Goal: Communication & Community: Answer question/provide support

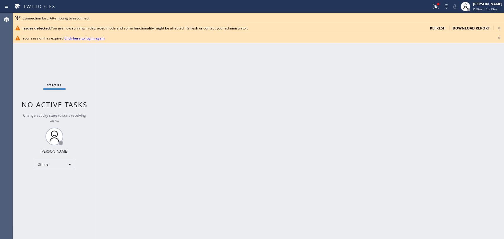
drag, startPoint x: 434, startPoint y: 31, endPoint x: 440, endPoint y: 29, distance: 6.8
click at [434, 31] on div "Issues detected. You are now running in degraded mode and some functionality mi…" at bounding box center [258, 28] width 491 height 10
click at [441, 29] on span "refresh" at bounding box center [438, 28] width 16 height 5
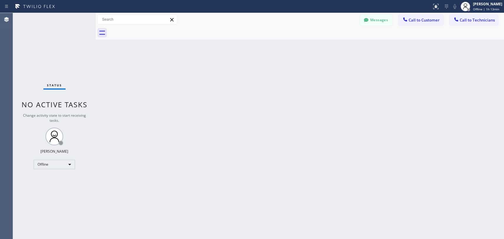
click at [366, 18] on icon at bounding box center [366, 20] width 4 height 4
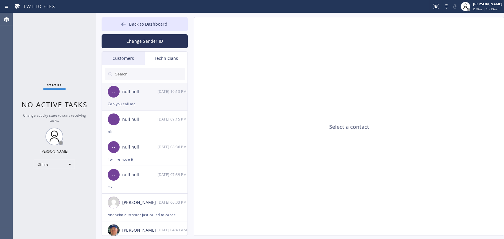
click at [146, 91] on div "null null" at bounding box center [139, 92] width 35 height 7
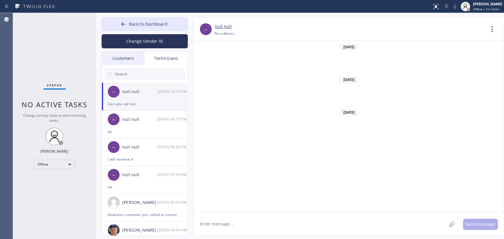
scroll to position [46456, 0]
click at [54, 156] on div "Status No active tasks Change activity state to start receiving tasks. Oleksiy …" at bounding box center [54, 126] width 83 height 226
click at [55, 164] on div "Offline" at bounding box center [54, 164] width 41 height 9
drag, startPoint x: 55, startPoint y: 164, endPoint x: 51, endPoint y: 179, distance: 15.2
click at [51, 179] on li "Available" at bounding box center [54, 179] width 40 height 7
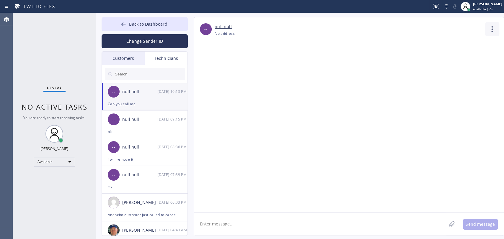
click at [491, 27] on icon at bounding box center [492, 29] width 14 height 14
click at [448, 62] on li "Call to Technician" at bounding box center [457, 60] width 86 height 15
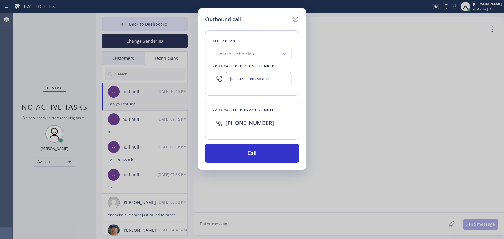
click at [254, 56] on div "Search Technician" at bounding box center [235, 53] width 37 height 7
click at [248, 127] on div "[PHONE_NUMBER]" at bounding box center [259, 123] width 66 height 11
click at [251, 152] on button "Call" at bounding box center [252, 153] width 94 height 19
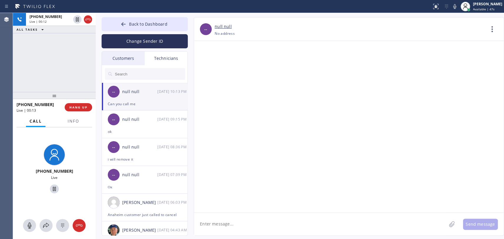
click at [83, 105] on span "HANG UP" at bounding box center [78, 107] width 18 height 4
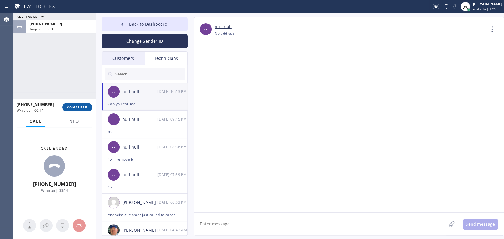
click at [73, 108] on span "COMPLETE" at bounding box center [77, 107] width 20 height 4
click at [68, 81] on div "ALL TASKS ALL TASKS ACTIVE TASKS TASKS IN WRAP UP +18189669606 Wrap up | 00:13" at bounding box center [54, 52] width 83 height 79
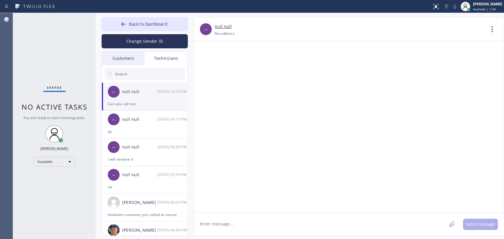
click at [115, 64] on div "Customers" at bounding box center [123, 59] width 43 height 14
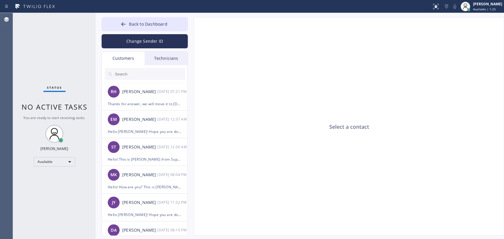
click at [161, 62] on div "Technicians" at bounding box center [166, 59] width 43 height 14
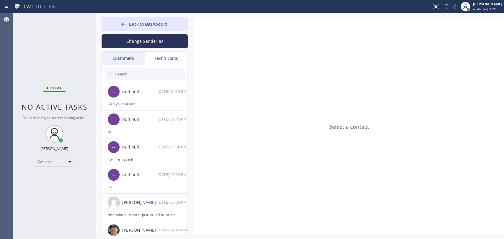
click at [141, 32] on div "Change Sender ID" at bounding box center [145, 39] width 86 height 17
click at [148, 30] on button "Back to Dashboard" at bounding box center [145, 24] width 86 height 14
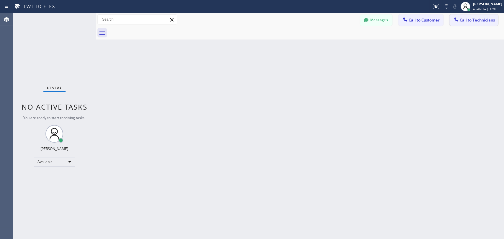
click at [450, 21] on div "Messages Call to Customer Call to Technicians Outbound call Location Search loc…" at bounding box center [432, 19] width 144 height 10
click at [344, 48] on div "Back to Dashboard Change Sender ID Customers Technicians RH [PERSON_NAME] [DATE…" at bounding box center [300, 126] width 408 height 226
click at [272, 48] on div "Back to Dashboard Change Sender ID Customers Technicians RH [PERSON_NAME] [DATE…" at bounding box center [300, 126] width 408 height 226
click at [461, 20] on span "Call to Technicians" at bounding box center [477, 19] width 35 height 5
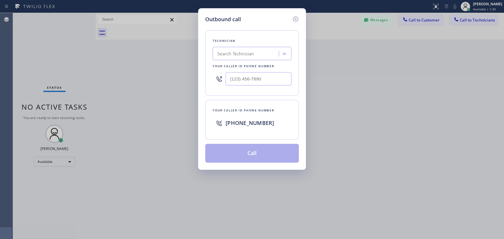
click at [294, 41] on div "Outbound call Technician Search Technician Your caller id phone number Your cal…" at bounding box center [252, 89] width 108 height 162
click at [281, 52] on icon at bounding box center [284, 54] width 6 height 6
type input "[PERSON_NAME]"
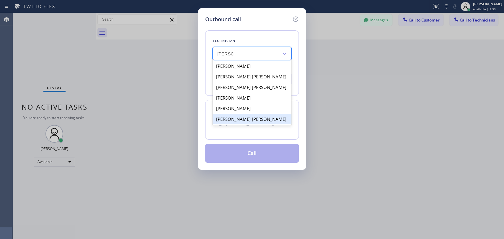
click at [233, 117] on div "[PERSON_NAME] [PERSON_NAME]" at bounding box center [252, 119] width 79 height 11
type input "[PHONE_NUMBER]"
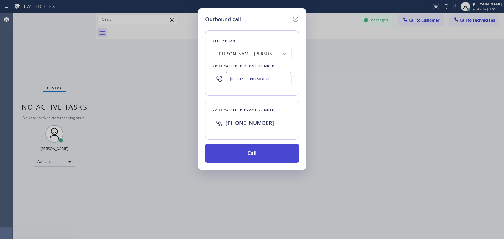
click at [241, 150] on button "Call" at bounding box center [252, 153] width 94 height 19
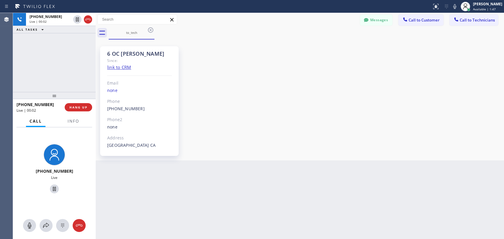
scroll to position [3046, 0]
click at [81, 107] on span "HANG UP" at bounding box center [78, 107] width 18 height 4
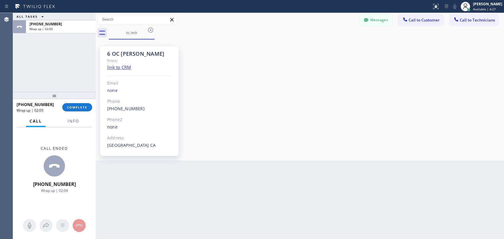
click at [80, 99] on div at bounding box center [54, 95] width 83 height 7
drag, startPoint x: 80, startPoint y: 102, endPoint x: 78, endPoint y: 109, distance: 7.7
click at [79, 101] on div at bounding box center [54, 97] width 83 height 7
click at [78, 109] on button "COMPLETE" at bounding box center [77, 109] width 30 height 8
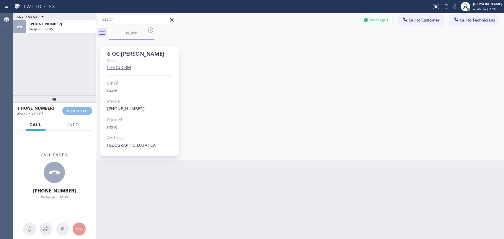
click at [77, 84] on div "ALL TASKS ALL TASKS ACTIVE TASKS TASKS IN WRAP UP +19095347004 Wrap up | 02:05" at bounding box center [54, 54] width 83 height 83
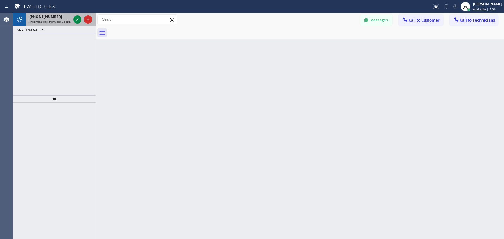
click at [45, 22] on span "Incoming call from queue [DSRs]" at bounding box center [52, 21] width 45 height 4
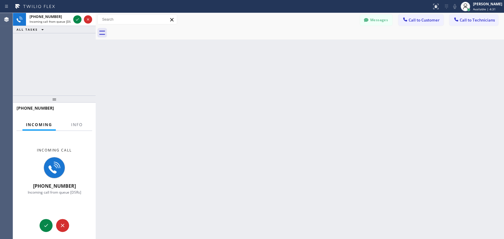
click at [73, 119] on div "+18182614699" at bounding box center [54, 111] width 83 height 17
click at [75, 129] on button "Info" at bounding box center [77, 125] width 19 height 12
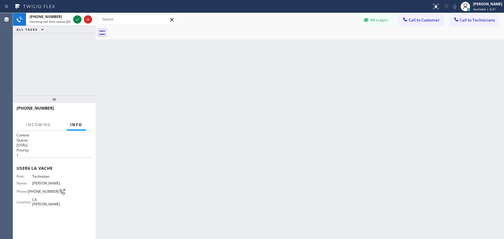
click at [72, 61] on div "+18182614699 Incoming call from queue [DSRs] ALL TASKS ALL TASKS ACTIVE TASKS T…" at bounding box center [54, 54] width 83 height 83
click at [79, 21] on icon at bounding box center [77, 19] width 7 height 7
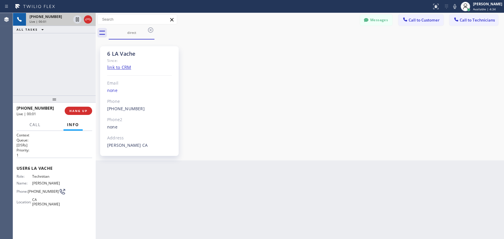
scroll to position [12536, 0]
click at [411, 110] on div "6 LA Vache Since: link to CRM Email none Phone (818) 261-4699 Outbound call Tec…" at bounding box center [299, 100] width 405 height 118
click at [493, 128] on div "6 LA Vache Since: link to CRM Email none Phone (818) 261-4699 Outbound call Tec…" at bounding box center [299, 100] width 405 height 118
click at [117, 54] on div "6 LA Vache" at bounding box center [139, 53] width 65 height 7
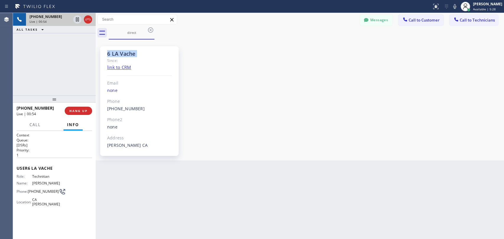
click at [117, 54] on div "6 LA Vache" at bounding box center [139, 53] width 65 height 7
click at [113, 58] on div "Since:" at bounding box center [139, 60] width 65 height 7
click at [113, 52] on div "6 LA Vache" at bounding box center [139, 53] width 65 height 7
drag, startPoint x: 113, startPoint y: 52, endPoint x: 103, endPoint y: 56, distance: 10.7
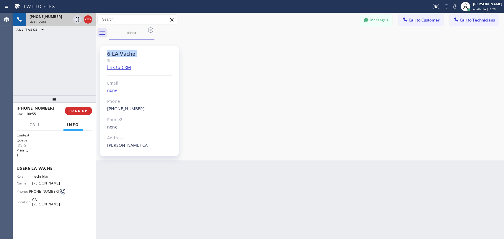
click at [111, 52] on div "6 LA Vache" at bounding box center [139, 53] width 65 height 7
click at [103, 56] on div "6 LA Vache Since: link to CRM Email none Phone (818) 261-4699 Outbound call Tec…" at bounding box center [139, 101] width 79 height 110
drag, startPoint x: 108, startPoint y: 55, endPoint x: 142, endPoint y: 55, distance: 34.0
click at [142, 55] on div "6 LA Vache Since: link to CRM Email none Phone (818) 261-4699 Outbound call Tec…" at bounding box center [139, 101] width 79 height 110
click at [142, 55] on div "6 LA Vache" at bounding box center [139, 53] width 65 height 7
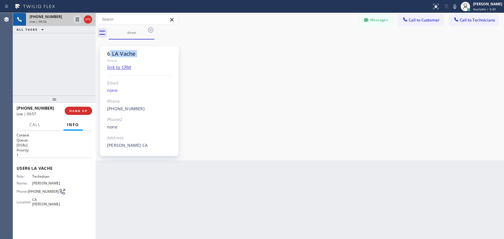
drag, startPoint x: 142, startPoint y: 55, endPoint x: 110, endPoint y: 54, distance: 31.6
click at [110, 54] on div "6 LA Vache" at bounding box center [139, 53] width 65 height 7
drag, startPoint x: 104, startPoint y: 54, endPoint x: 130, endPoint y: 53, distance: 25.7
click at [130, 53] on div "6 LA Vache Since: link to CRM Email none Phone (818) 261-4699 Outbound call Tec…" at bounding box center [139, 101] width 79 height 110
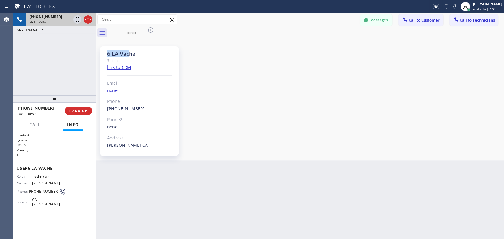
click at [130, 53] on div "6 LA Vache" at bounding box center [139, 53] width 65 height 7
click at [71, 112] on span "HANG UP" at bounding box center [78, 111] width 18 height 4
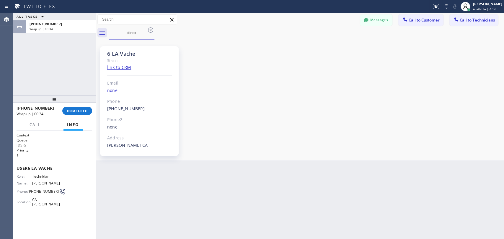
click at [83, 117] on div "+18182614699 Wrap up | 00:34 COMPLETE" at bounding box center [55, 110] width 76 height 15
click at [82, 112] on span "COMPLETE" at bounding box center [77, 111] width 20 height 4
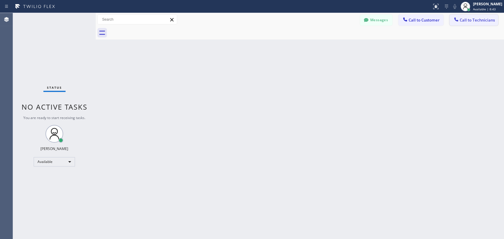
click at [476, 22] on span "Call to Technicians" at bounding box center [477, 19] width 35 height 5
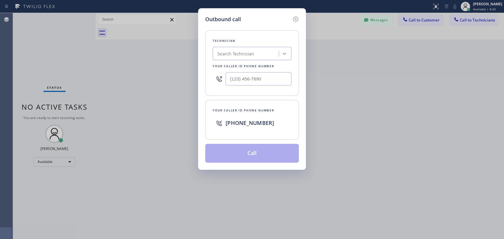
click at [270, 40] on div "Technician" at bounding box center [252, 41] width 79 height 6
click at [262, 52] on div "Search Technician" at bounding box center [246, 54] width 64 height 10
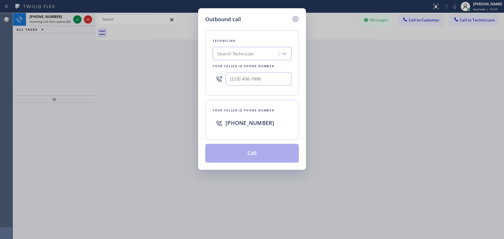
click at [293, 19] on icon at bounding box center [295, 19] width 7 height 7
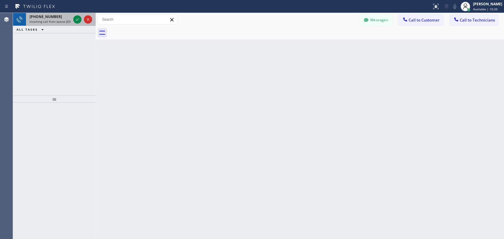
click at [52, 20] on span "Incoming call from queue [DSRs]" at bounding box center [52, 21] width 45 height 4
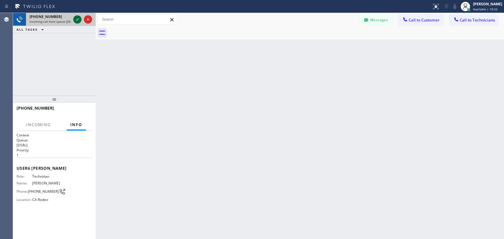
click at [75, 19] on icon at bounding box center [77, 19] width 7 height 7
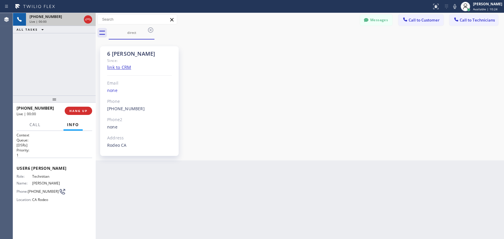
scroll to position [1561, 0]
click at [78, 113] on span "HANG UP" at bounding box center [78, 111] width 18 height 4
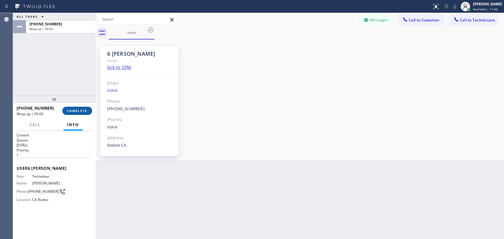
click at [77, 113] on span "COMPLETE" at bounding box center [77, 111] width 20 height 4
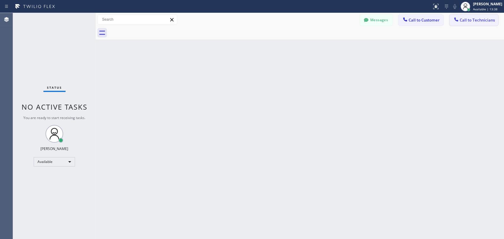
click at [471, 20] on span "Call to Technicians" at bounding box center [477, 19] width 35 height 5
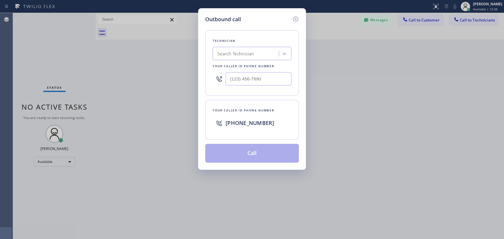
click at [285, 34] on div "Technician Search Technician Your caller id phone number" at bounding box center [252, 63] width 94 height 66
click at [252, 55] on div "Search Technician" at bounding box center [246, 54] width 64 height 10
type input "jacob"
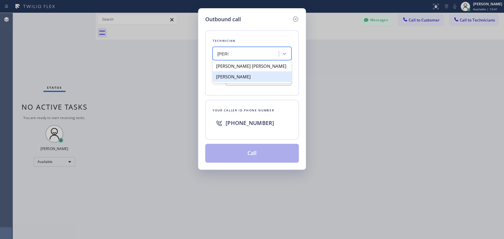
click at [237, 75] on div "[PERSON_NAME]" at bounding box center [252, 76] width 79 height 11
type input "(415) 907-8007"
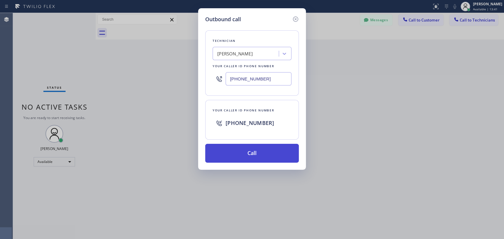
click at [227, 157] on button "Call" at bounding box center [252, 153] width 94 height 19
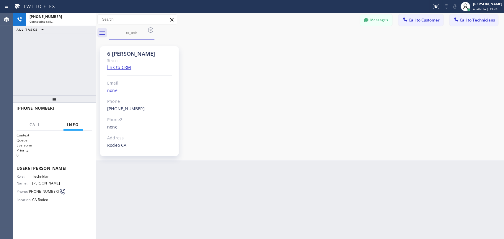
scroll to position [1561, 0]
click at [387, 18] on button "Messages" at bounding box center [376, 19] width 32 height 11
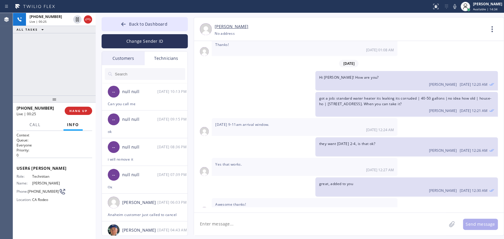
click at [122, 79] on input "text" at bounding box center [149, 74] width 71 height 12
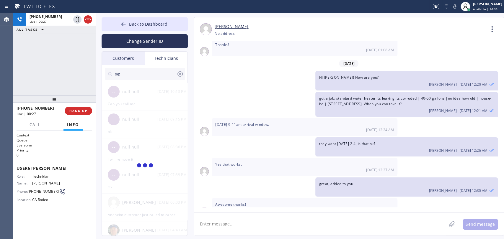
type input "о"
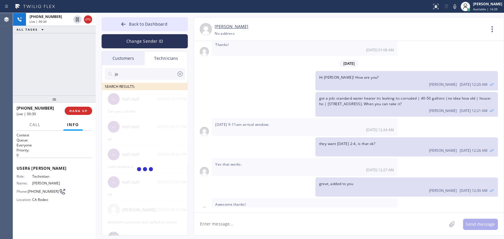
drag, startPoint x: 85, startPoint y: 112, endPoint x: 129, endPoint y: 77, distance: 55.9
click at [87, 111] on span "HANG UP" at bounding box center [78, 111] width 18 height 4
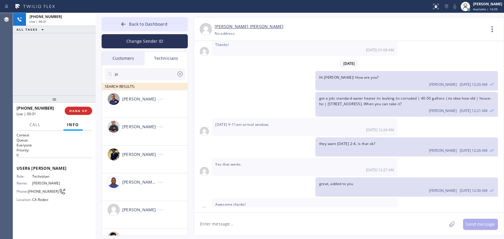
click at [132, 76] on input "ja" at bounding box center [145, 74] width 62 height 12
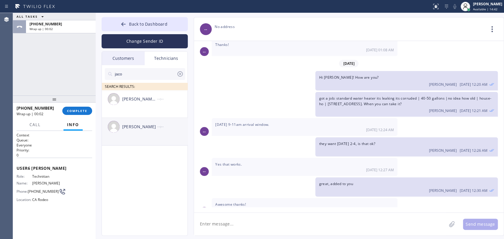
type input "jaco"
click at [126, 125] on div "[PERSON_NAME]" at bounding box center [139, 127] width 35 height 7
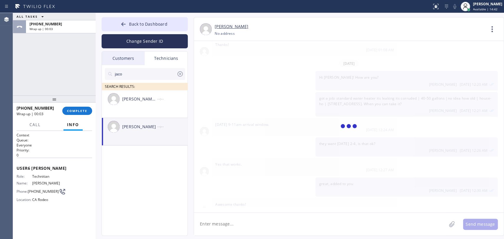
click at [224, 223] on textarea at bounding box center [320, 224] width 252 height 23
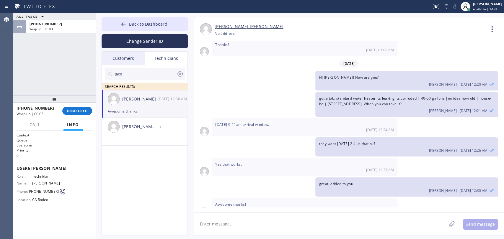
paste textarea "Standard WH/ The pilot light is not working/ Don't know how many gallons but it…"
type textarea "Standard WH/ The pilot light is not working/ Don't know how many gallons but it…"
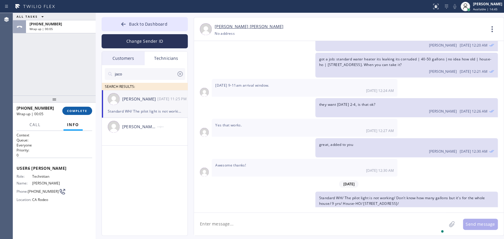
click at [68, 109] on button "COMPLETE" at bounding box center [77, 111] width 30 height 8
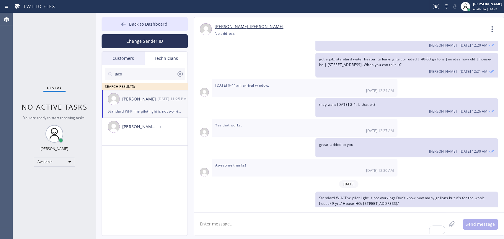
drag, startPoint x: 314, startPoint y: 221, endPoint x: 309, endPoint y: 222, distance: 5.3
click at [309, 222] on textarea "To enrich screen reader interactions, please activate Accessibility in Grammarl…" at bounding box center [320, 224] width 252 height 23
drag, startPoint x: 308, startPoint y: 222, endPoint x: 351, endPoint y: 218, distance: 42.4
click at [308, 222] on textarea "To enrich screen reader interactions, please activate Accessibility in Grammarl…" at bounding box center [320, 224] width 252 height 23
drag, startPoint x: 395, startPoint y: 192, endPoint x: 446, endPoint y: 191, distance: 51.1
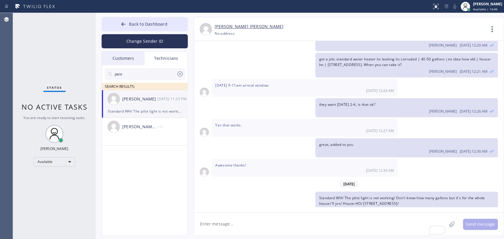
click at [446, 196] on span "Standard WH/ The pilot light is not working/ Don't know how many gallons but it…" at bounding box center [402, 201] width 166 height 11
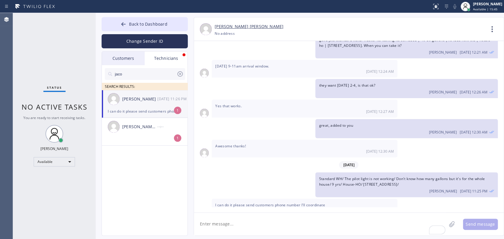
click at [151, 102] on div "[PERSON_NAME]" at bounding box center [139, 99] width 35 height 7
click at [246, 221] on textarea "To enrich screen reader interactions, please activate Accessibility in Grammarl…" at bounding box center [320, 224] width 252 height 23
click at [220, 221] on textarea "To enrich screen reader interactions, please activate Accessibility in Grammarl…" at bounding box center [320, 224] width 252 height 23
click at [256, 230] on textarea "I will send you the number" at bounding box center [325, 224] width 263 height 23
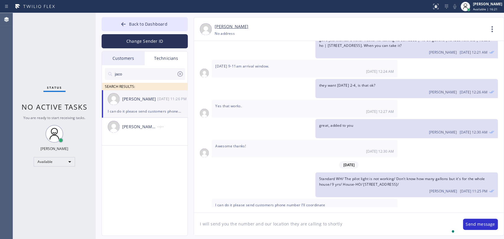
type textarea "I will send you the number and our location they are calling to shortly"
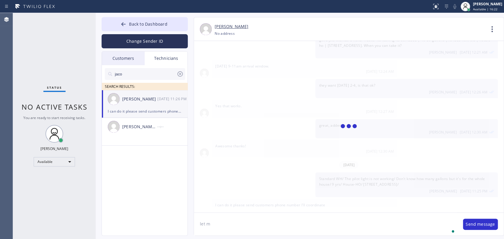
scroll to position [1639, 0]
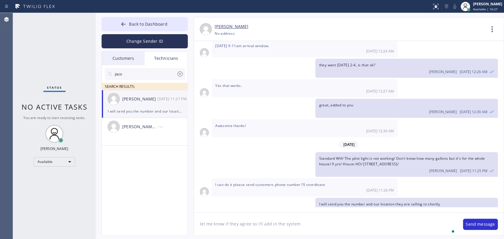
type textarea "let me know if they agree so i'll add in the system"
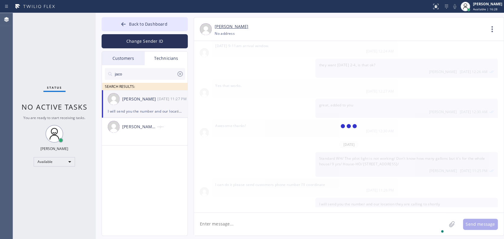
scroll to position [1660, 0]
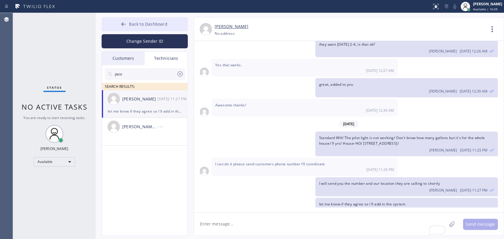
click at [126, 23] on icon at bounding box center [123, 24] width 6 height 6
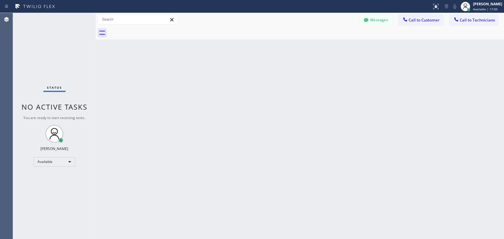
click at [483, 24] on button "Call to Technicians" at bounding box center [473, 19] width 49 height 11
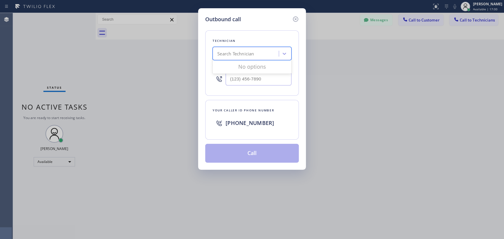
click at [250, 57] on div "Search Technician" at bounding box center [235, 53] width 37 height 7
type input "Nick"
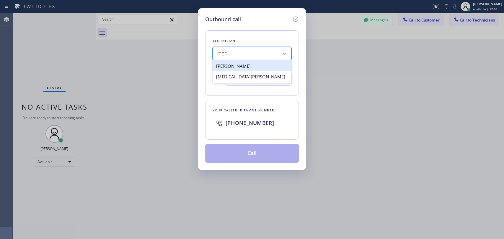
click at [231, 69] on div "[PERSON_NAME]" at bounding box center [252, 66] width 79 height 11
type input "(347) 417-3881"
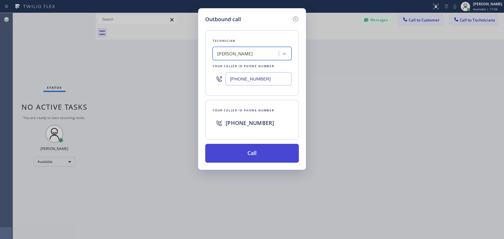
click at [215, 149] on button "Call" at bounding box center [252, 153] width 94 height 19
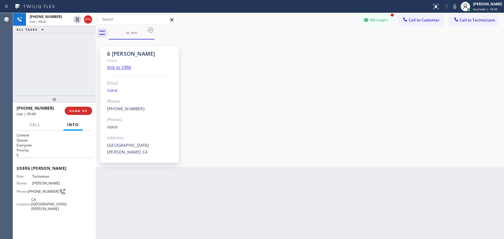
scroll to position [61956, 0]
click at [370, 21] on button "Messages" at bounding box center [376, 19] width 32 height 11
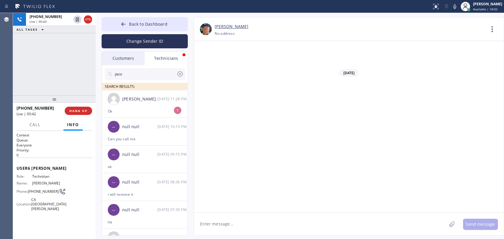
click at [132, 101] on div "[PERSON_NAME]" at bounding box center [139, 99] width 35 height 7
click at [226, 225] on textarea at bounding box center [320, 224] width 252 height 23
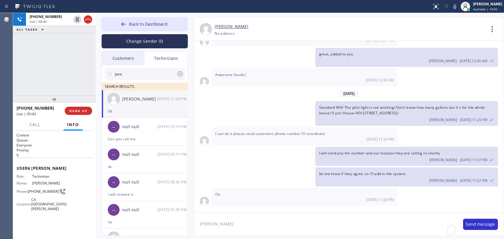
scroll to position [1679, 0]
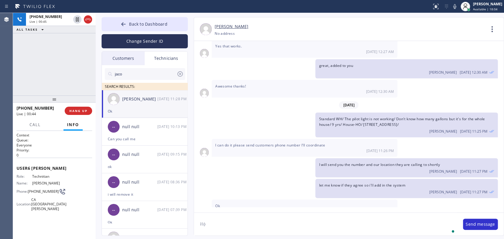
type textarea "И"
paste textarea "(925) 922-0385"
click at [73, 109] on span "HANG UP" at bounding box center [78, 111] width 18 height 4
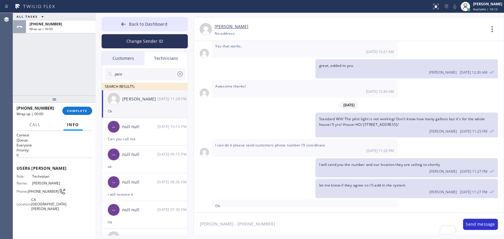
click at [253, 218] on textarea "Barry - (925) 922-0385" at bounding box center [325, 224] width 263 height 23
paste textarea "Oasis Plumbers Byron"
type textarea "Barry - (925) 922-0385. Our location: Oasis Plumbers Byron"
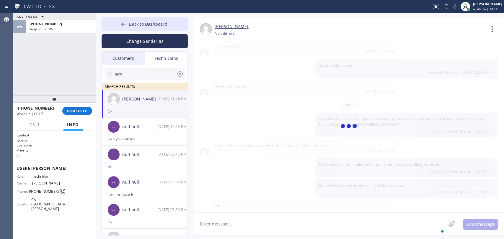
scroll to position [1700, 0]
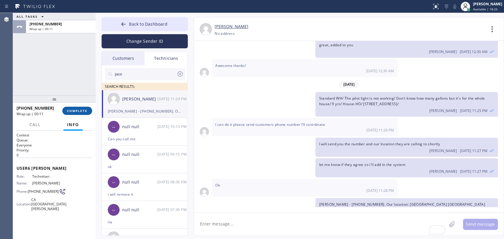
click at [73, 113] on button "COMPLETE" at bounding box center [77, 111] width 30 height 8
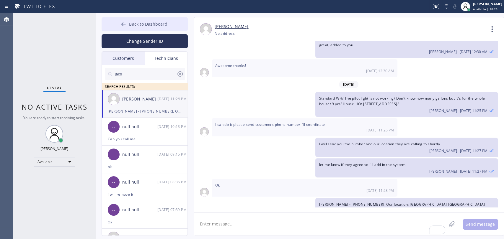
click at [129, 26] on span "Back to Dashboard" at bounding box center [148, 24] width 38 height 6
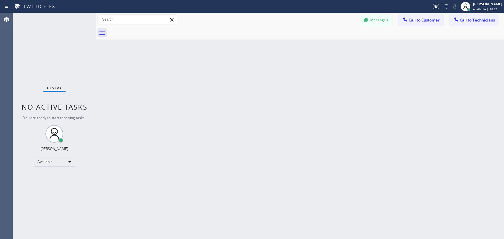
click at [423, 25] on button "Call to Customer" at bounding box center [420, 19] width 45 height 11
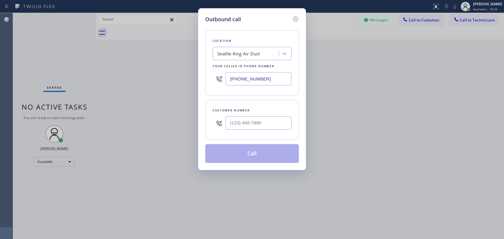
click at [249, 40] on div "Location" at bounding box center [252, 41] width 79 height 6
click at [250, 50] on div "Seattle King Air Duct" at bounding box center [252, 53] width 79 height 13
paste input "Best Plumbing Services Woodland Hills"
type input "Best Plumbing Services Woodland Hills"
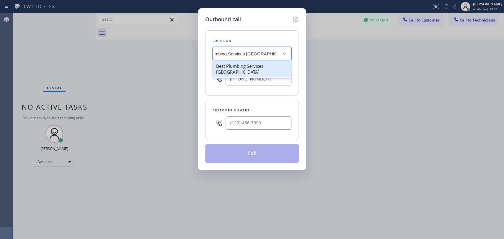
click at [236, 66] on div "Best Plumbing Services Woodland Hills" at bounding box center [252, 69] width 79 height 17
type input "(818) 696-4899"
click at [237, 135] on div "Customer number" at bounding box center [252, 120] width 94 height 40
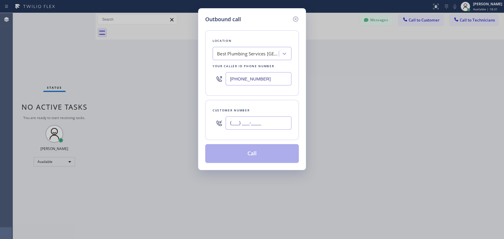
click at [235, 125] on input "(___) ___-____" at bounding box center [259, 123] width 66 height 13
paste input "323) 253-0101"
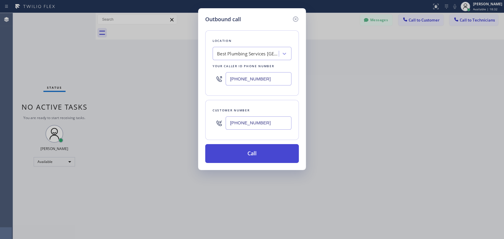
type input "(323) 253-0101"
click at [239, 154] on button "Call" at bounding box center [252, 153] width 94 height 19
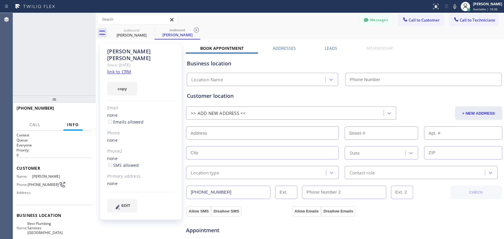
type input "(818) 696-4899"
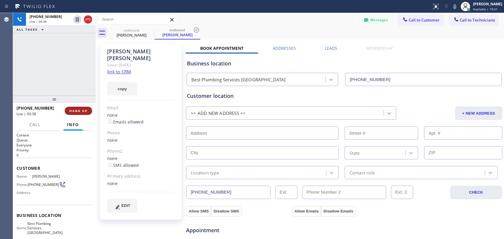
click at [70, 114] on button "HANG UP" at bounding box center [78, 111] width 27 height 8
click at [71, 113] on button "HANG UP" at bounding box center [78, 111] width 27 height 8
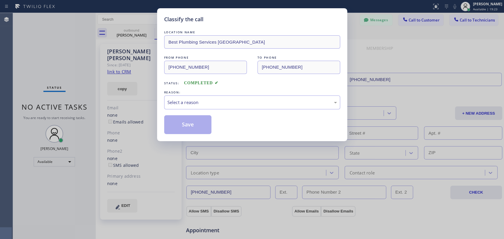
click at [245, 121] on div "Save" at bounding box center [252, 124] width 176 height 19
click at [241, 105] on div "Select a reason" at bounding box center [252, 103] width 176 height 14
click at [189, 109] on div "Existing Customer - ETA/PI/REDO/complain/cancel" at bounding box center [252, 103] width 176 height 14
click at [187, 126] on button "Save" at bounding box center [188, 124] width 48 height 19
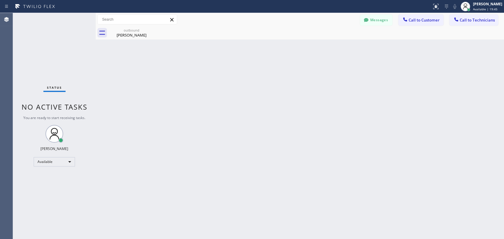
click at [484, 22] on span "Call to Technicians" at bounding box center [477, 19] width 35 height 5
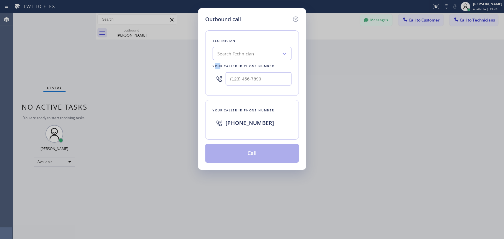
click at [215, 66] on div "Your caller id phone number" at bounding box center [252, 66] width 79 height 6
click at [228, 52] on div "Search Technician" at bounding box center [235, 53] width 37 height 7
type input "[PERSON_NAME]"
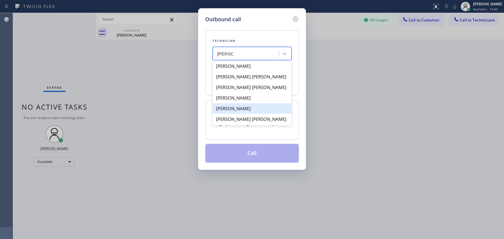
click at [239, 118] on div "[PERSON_NAME] [PERSON_NAME]" at bounding box center [252, 119] width 79 height 11
type input "[PHONE_NUMBER]"
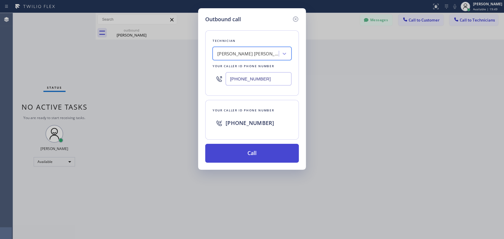
click at [236, 156] on button "Call" at bounding box center [252, 153] width 94 height 19
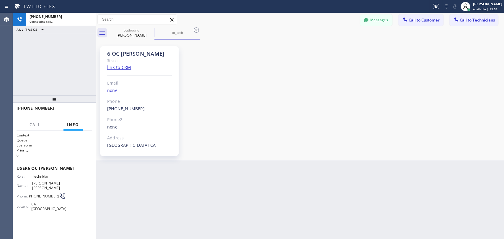
scroll to position [3046, 0]
click at [130, 43] on div "6 OC Michael Since: link to CRM Email none Phone (909) 534-7004 Outbound call T…" at bounding box center [141, 100] width 89 height 118
click at [127, 49] on div "6 OC Michael Since: link to CRM Email none Phone (909) 534-7004 Outbound call T…" at bounding box center [139, 101] width 79 height 110
click at [124, 50] on div "6 OC Michael" at bounding box center [139, 53] width 65 height 7
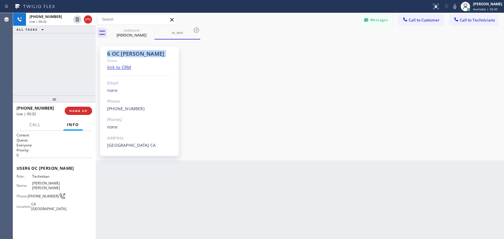
click at [124, 50] on div "6 OC Michael" at bounding box center [139, 53] width 65 height 7
drag, startPoint x: 120, startPoint y: 53, endPoint x: 9, endPoint y: 64, distance: 110.7
click at [119, 53] on div "6 OC Michael" at bounding box center [139, 53] width 65 height 7
click at [78, 112] on span "HANG UP" at bounding box center [78, 111] width 18 height 4
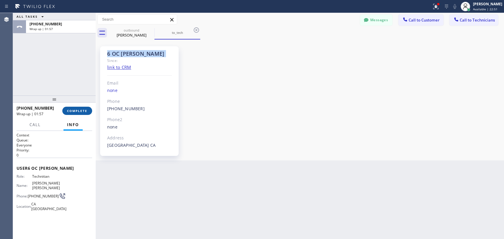
click at [90, 110] on button "COMPLETE" at bounding box center [77, 111] width 30 height 8
click at [331, 145] on div "6 OC Michael Since: link to CRM Email none Phone (909) 534-7004 Outbound call T…" at bounding box center [299, 100] width 405 height 118
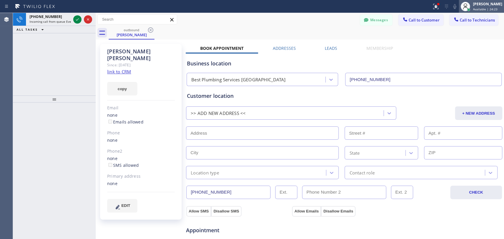
click at [479, 8] on span "Available | 24:23" at bounding box center [485, 9] width 25 height 4
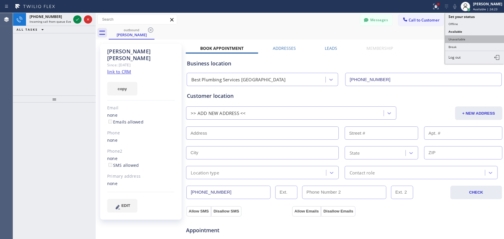
click at [458, 40] on button "Unavailable" at bounding box center [474, 39] width 59 height 8
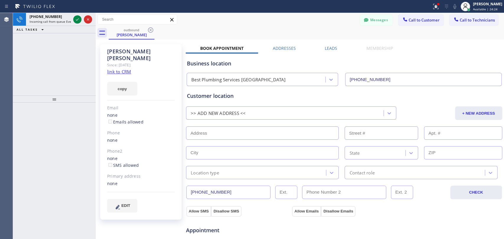
click at [455, 45] on div "David Earnest Since: 20 may 2020 link to CRM copy Email none Emails allowed Pho…" at bounding box center [299, 238] width 405 height 394
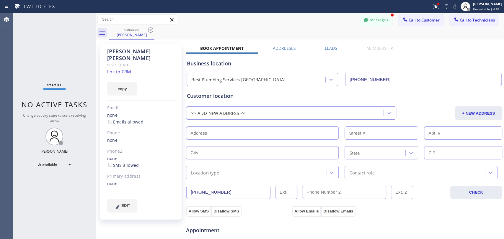
drag, startPoint x: 368, startPoint y: 20, endPoint x: 355, endPoint y: 27, distance: 15.2
click at [369, 21] on button "Messages" at bounding box center [376, 19] width 32 height 11
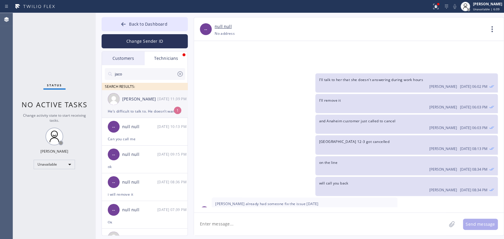
drag, startPoint x: 128, startPoint y: 102, endPoint x: 133, endPoint y: 107, distance: 6.7
click at [128, 102] on div "[PERSON_NAME]" at bounding box center [139, 99] width 35 height 7
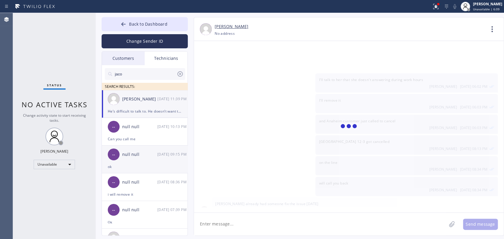
scroll to position [1719, 0]
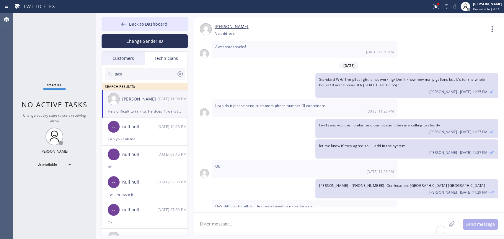
click at [240, 225] on textarea "To enrich screen reader interactions, please activate Accessibility in Grammarl…" at bounding box center [320, 224] width 252 height 23
type textarea "ok, thanks for calling him anyway"
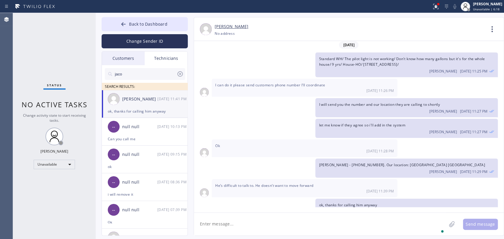
click at [243, 183] on span "He’s difficult to talk to. He doesn’t want to move forward" at bounding box center [264, 185] width 98 height 5
copy span "He’s difficult to talk to. He doesn’t want to move forward"
drag, startPoint x: 498, startPoint y: 6, endPoint x: 467, endPoint y: 34, distance: 42.0
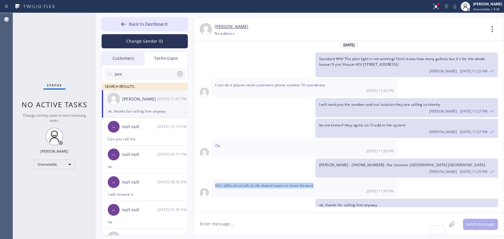
click at [497, 6] on div "[PERSON_NAME]" at bounding box center [487, 3] width 29 height 5
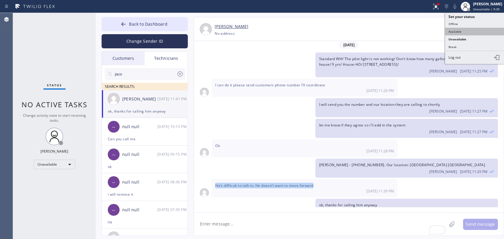
click at [464, 29] on button "Available" at bounding box center [474, 32] width 59 height 8
click at [449, 56] on span "Standard WH/ The pilot light is not working/ Don't know how many gallons but it…" at bounding box center [402, 61] width 166 height 11
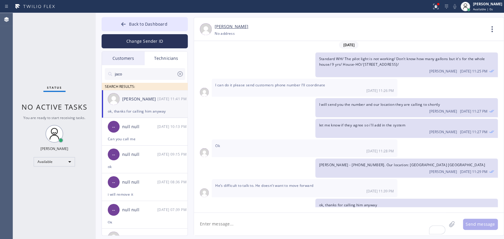
click at [49, 87] on span "Status" at bounding box center [54, 88] width 15 height 4
click at [59, 55] on div "Status No active tasks You are ready to start receiving tasks. [PERSON_NAME] Av…" at bounding box center [54, 126] width 83 height 226
click at [149, 26] on span "Back to Dashboard" at bounding box center [148, 24] width 38 height 6
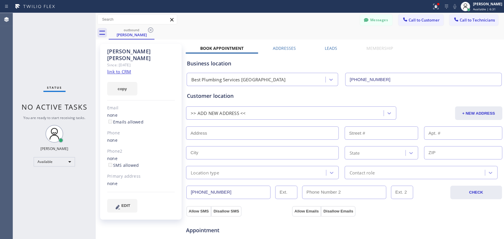
click at [475, 25] on button "Call to Technicians" at bounding box center [473, 19] width 49 height 11
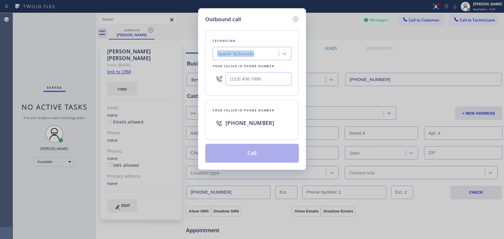
click at [243, 47] on div "Technician Search Technician Your caller id phone number" at bounding box center [252, 63] width 94 height 66
click at [241, 50] on div "Search Technician" at bounding box center [246, 54] width 64 height 10
type input "Hovik"
click at [230, 58] on div "Search Technician" at bounding box center [246, 54] width 64 height 10
click at [232, 66] on div "Hovik Khachaturyan" at bounding box center [252, 66] width 79 height 11
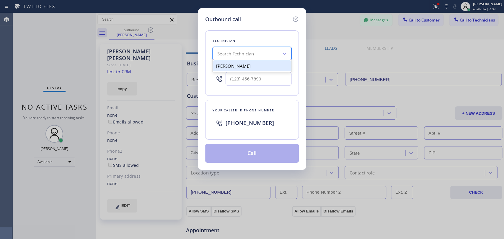
type input "(818) 966-9606"
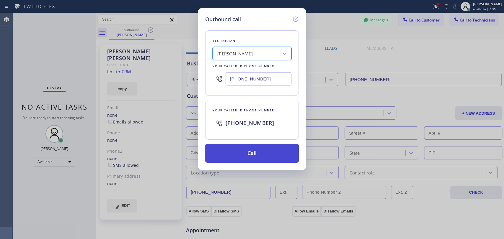
click at [236, 149] on button "Call" at bounding box center [252, 153] width 94 height 19
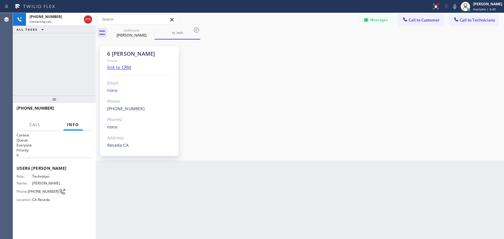
scroll to position [46456, 0]
click at [128, 35] on div "David Earnest" at bounding box center [131, 34] width 45 height 5
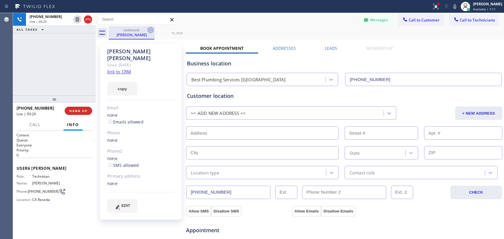
click at [149, 30] on icon at bounding box center [150, 30] width 7 height 7
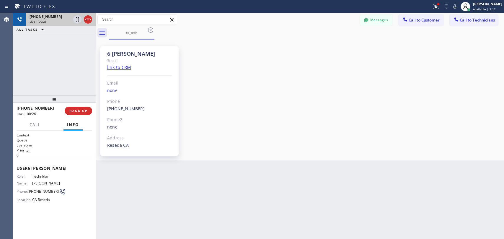
click at [50, 22] on div "Live | 00:25" at bounding box center [50, 21] width 41 height 4
click at [130, 54] on div "6 LA Hovik" at bounding box center [139, 53] width 65 height 7
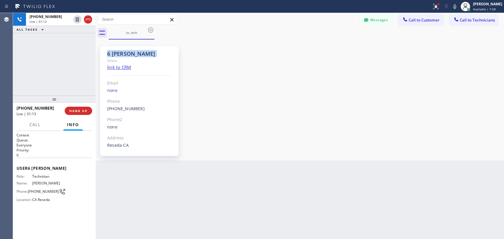
click at [130, 54] on div "6 LA Hovik" at bounding box center [139, 53] width 65 height 7
click at [73, 111] on span "HANG UP" at bounding box center [78, 111] width 18 height 4
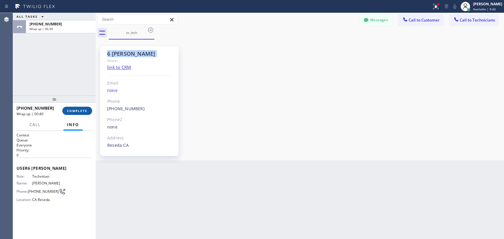
click at [73, 110] on span "COMPLETE" at bounding box center [77, 111] width 20 height 4
click at [70, 85] on div "ALL TASKS ALL TASKS ACTIVE TASKS TASKS IN WRAP UP +18189669606 Wrap up | 00:39" at bounding box center [54, 54] width 83 height 83
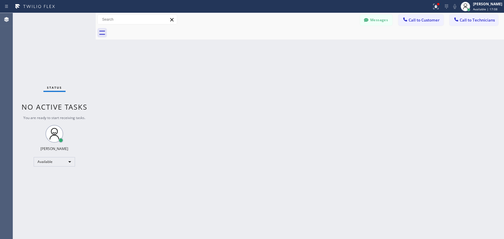
click at [380, 100] on div "Back to Dashboard Change Sender ID Customers Technicians RH Regina Hays 08/15 0…" at bounding box center [300, 126] width 408 height 226
click at [355, 178] on div "Back to Dashboard Change Sender ID Customers Technicians RH Regina Hays 08/15 0…" at bounding box center [300, 126] width 408 height 226
click at [374, 23] on button "Messages" at bounding box center [376, 19] width 32 height 11
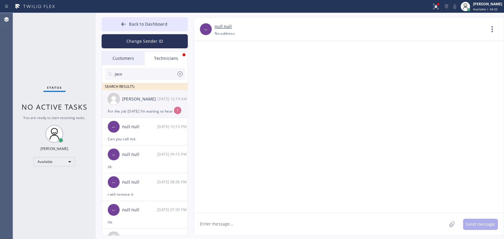
click at [154, 100] on div "[PERSON_NAME]" at bounding box center [139, 99] width 35 height 7
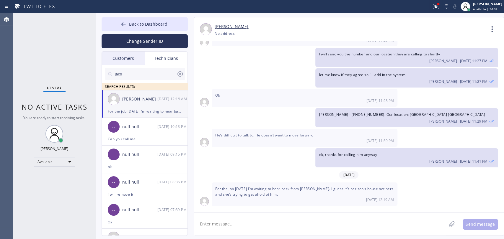
scroll to position [1777, 0]
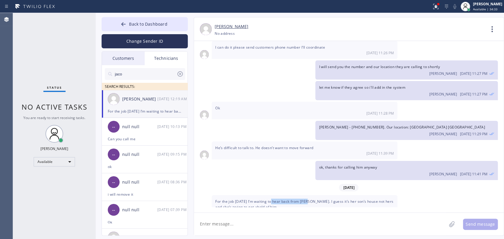
drag, startPoint x: 272, startPoint y: 189, endPoint x: 311, endPoint y: 189, distance: 38.7
click at [310, 199] on span "For the job today I’m waiting to hear back from Mattie. I guess it’s her son’s …" at bounding box center [304, 204] width 178 height 11
click at [311, 199] on span "For the job today I’m waiting to hear back from Mattie. I guess it’s her son’s …" at bounding box center [304, 204] width 178 height 11
click at [321, 199] on span "For the job today I’m waiting to hear back from Mattie. I guess it’s her son’s …" at bounding box center [304, 204] width 178 height 11
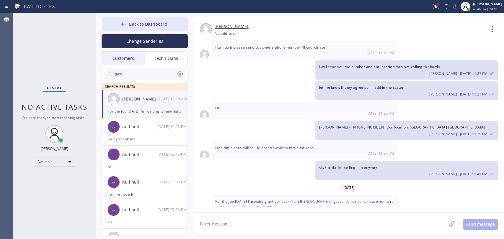
click at [322, 199] on span "For the job today I’m waiting to hear back from Mattie. I guess it’s her son’s …" at bounding box center [304, 204] width 178 height 11
click at [323, 199] on span "For the job today I’m waiting to hear back from Mattie. I guess it’s her son’s …" at bounding box center [304, 204] width 178 height 11
click at [333, 199] on span "For the job today I’m waiting to hear back from Mattie. I guess it’s her son’s …" at bounding box center [304, 204] width 178 height 11
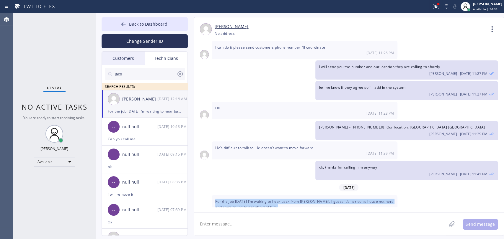
click at [333, 199] on span "For the job today I’m waiting to hear back from Mattie. I guess it’s her son’s …" at bounding box center [304, 204] width 178 height 11
click at [330, 199] on span "For the job today I’m waiting to hear back from Mattie. I guess it’s her son’s …" at bounding box center [304, 204] width 178 height 11
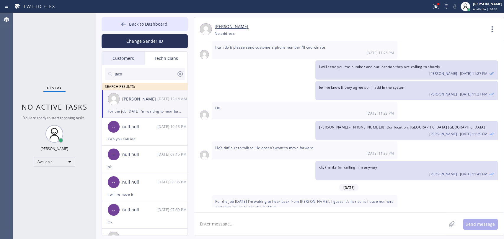
click at [298, 195] on div "For the job today I’m waiting to hear back from Mattie. I guess it’s her son’s …" at bounding box center [305, 206] width 186 height 23
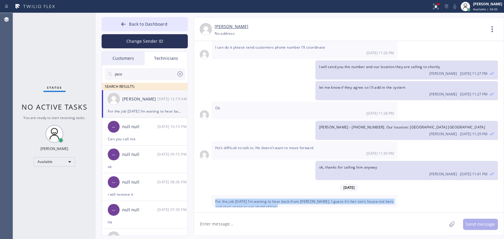
click at [298, 195] on div "For the job today I’m waiting to hear back from Mattie. I guess it’s her son’s …" at bounding box center [305, 206] width 186 height 23
click at [139, 21] on span "Back to Dashboard" at bounding box center [148, 24] width 38 height 6
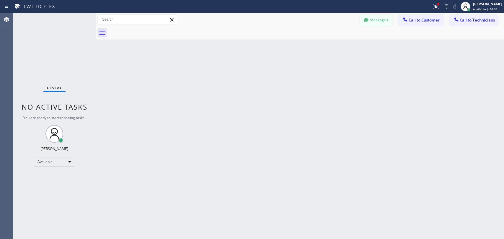
click at [338, 20] on div "Messages Call to Customer Call to Technicians Outbound call Location Best Plumb…" at bounding box center [300, 19] width 408 height 10
click at [368, 20] on icon at bounding box center [366, 20] width 6 height 6
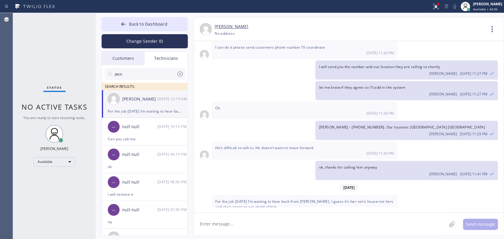
drag, startPoint x: 153, startPoint y: 51, endPoint x: 143, endPoint y: 55, distance: 10.9
click at [153, 51] on div "Customers Technicians RH Regina Hays 08/15 07:21 PM Thanks for answer, we will …" at bounding box center [145, 143] width 86 height 185
click at [137, 58] on div "Customers" at bounding box center [123, 59] width 43 height 14
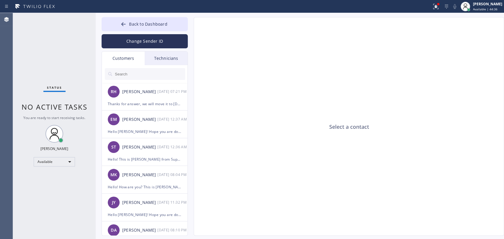
click at [135, 71] on input "text" at bounding box center [149, 74] width 71 height 12
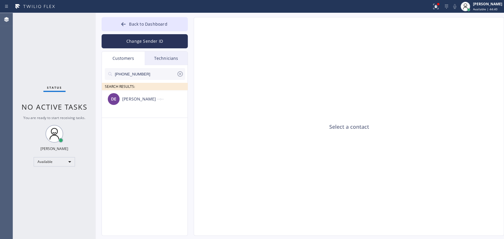
click at [146, 122] on ul "DE David Earnest --:--" at bounding box center [145, 110] width 86 height 41
click at [146, 107] on div "DE David Earnest --:--" at bounding box center [145, 99] width 86 height 18
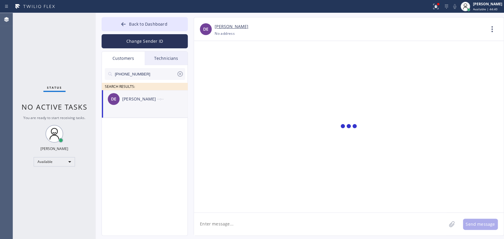
click at [253, 228] on textarea at bounding box center [320, 224] width 252 height 23
type textarea "Hello David! How are you? This"
paste textarea "Best Plumbing Services [GEOGRAPHIC_DATA]"
click at [286, 222] on textarea "Hello [PERSON_NAME]! How are you? This is [PERSON_NAME] from Best Plumbing Serv…" at bounding box center [325, 224] width 263 height 23
click at [390, 222] on textarea "Hello [PERSON_NAME]! How are you? This is [PERSON_NAME] from Best Plumbing Serv…" at bounding box center [325, 224] width 263 height 23
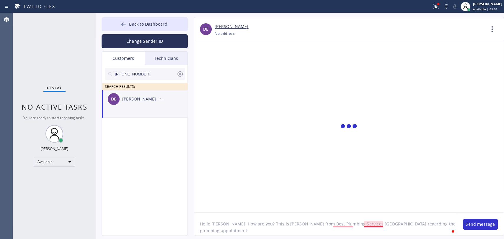
click at [373, 226] on textarea "Hello [PERSON_NAME]! How are you? This is [PERSON_NAME] from Best Plumbing Serv…" at bounding box center [325, 224] width 263 height 23
click at [440, 223] on textarea "Hello [PERSON_NAME]! How are you? This is [PERSON_NAME] from Best Plumbing Serv…" at bounding box center [325, 224] width 263 height 23
click at [291, 219] on textarea "Hello [PERSON_NAME]! How are you? This is [PERSON_NAME] from Best Plumbing Serv…" at bounding box center [325, 224] width 263 height 23
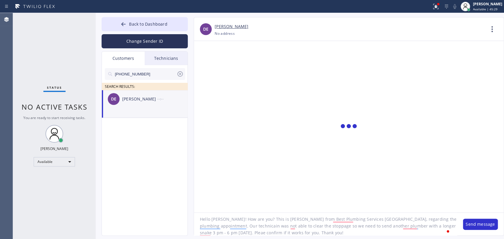
click at [291, 219] on textarea "Hello [PERSON_NAME]! How are you? This is [PERSON_NAME] from Best Plumbing Serv…" at bounding box center [325, 224] width 263 height 23
type textarea "Hello David! How are you? This is Alex from Best Plumbing Services Woodland Hil…"
click at [469, 225] on button "Send message" at bounding box center [480, 224] width 35 height 11
click at [133, 102] on div "[PERSON_NAME]" at bounding box center [139, 99] width 35 height 7
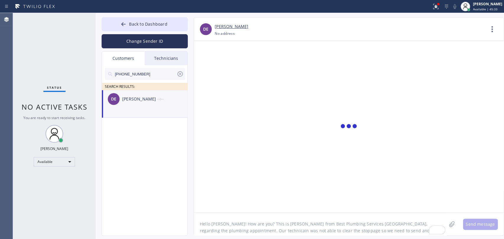
click at [133, 99] on div "[PERSON_NAME]" at bounding box center [139, 99] width 35 height 7
click at [133, 99] on div "David Earnest" at bounding box center [139, 99] width 35 height 7
click at [149, 100] on div "David Earnest" at bounding box center [139, 99] width 35 height 7
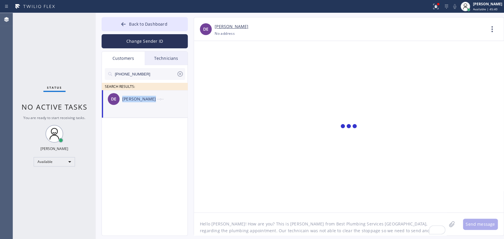
click at [143, 104] on div "DE David Earnest --:--" at bounding box center [145, 99] width 86 height 18
click at [182, 70] on div "(323) 253-0101" at bounding box center [145, 74] width 80 height 12
click at [180, 71] on icon at bounding box center [180, 74] width 7 height 7
click at [68, 72] on div "Status No active tasks You are ready to start receiving tasks. Oleksiy Dmitriev…" at bounding box center [54, 126] width 83 height 226
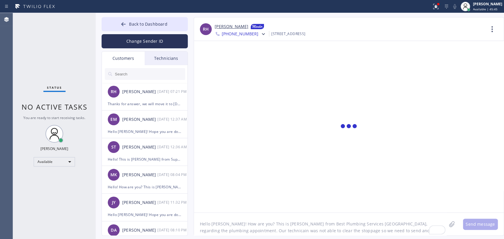
click at [135, 79] on input "text" at bounding box center [149, 74] width 71 height 12
click at [136, 73] on input "text" at bounding box center [149, 74] width 71 height 12
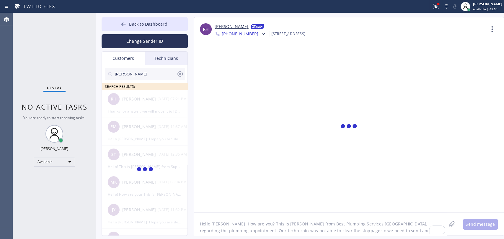
type input "David Ernest"
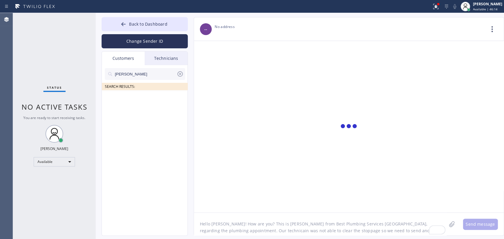
click at [242, 228] on textarea "Hello David! How are you? This is Alex from Best Plumbing Services Woodland Hil…" at bounding box center [320, 224] width 252 height 23
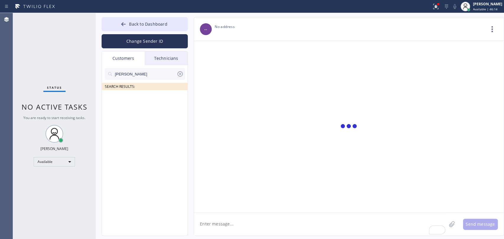
paste textarea "Hello David! How are you? This is Alex from Best Plumbing Services Woodland Hil…"
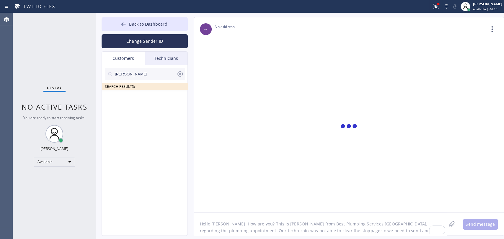
scroll to position [5, 0]
type textarea "Hello David! How are you? This is Alex from Best Plumbing Services Woodland Hil…"
click at [181, 71] on div "David Ernest" at bounding box center [145, 74] width 80 height 12
click at [181, 73] on icon at bounding box center [180, 74] width 7 height 7
click at [159, 71] on input "text" at bounding box center [149, 74] width 71 height 12
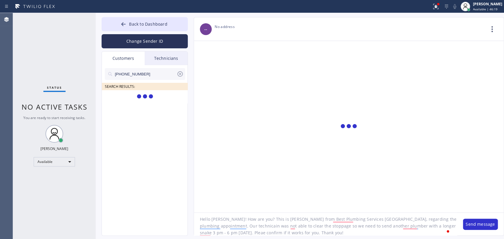
scroll to position [0, 0]
drag, startPoint x: 301, startPoint y: 231, endPoint x: 148, endPoint y: 187, distance: 158.5
click at [150, 187] on div "Back to Dashboard Change Sender ID Customers Technicians (323) 253-0101 SEARCH …" at bounding box center [300, 126] width 408 height 226
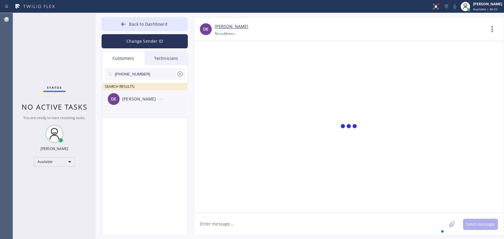
click at [143, 107] on div "DE David Earnest --:--" at bounding box center [145, 99] width 86 height 18
click at [144, 107] on div "DE David Earnest --:--" at bounding box center [145, 99] width 86 height 18
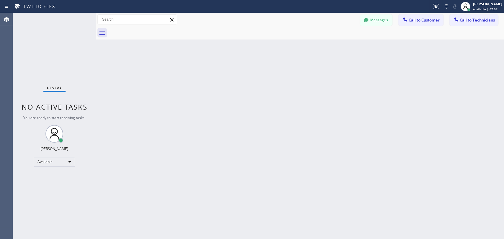
click at [377, 27] on div at bounding box center [306, 32] width 395 height 13
click at [377, 23] on button "Messages" at bounding box center [376, 19] width 32 height 11
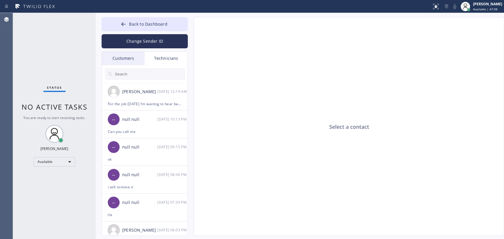
click at [122, 63] on div "Customers" at bounding box center [123, 59] width 43 height 14
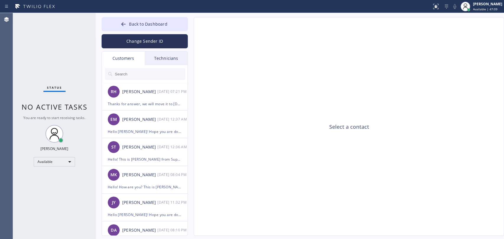
click at [146, 55] on div "Technicians" at bounding box center [166, 59] width 43 height 14
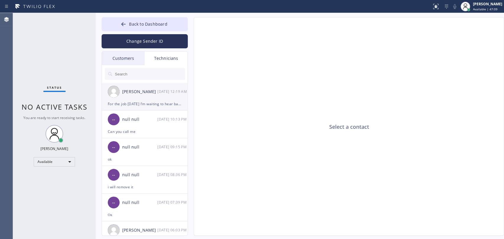
click at [133, 100] on div "Jacob Solomon 08/19 12:19 AM" at bounding box center [145, 92] width 86 height 18
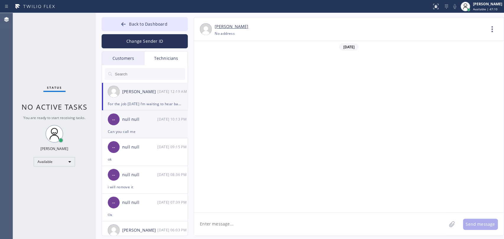
scroll to position [1777, 0]
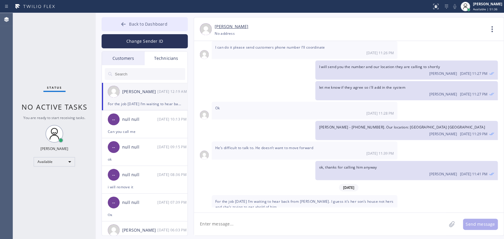
drag, startPoint x: 192, startPoint y: 29, endPoint x: 184, endPoint y: 27, distance: 8.0
click at [191, 29] on div "Jacob Solomon +14159078007 Choose phone number +14159078007 No address Contact …" at bounding box center [343, 126] width 310 height 219
click at [181, 26] on button "Back to Dashboard" at bounding box center [145, 24] width 86 height 14
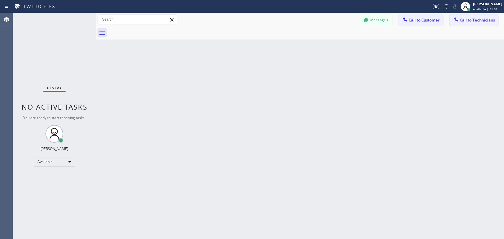
click at [486, 17] on span "Call to Technicians" at bounding box center [477, 19] width 35 height 5
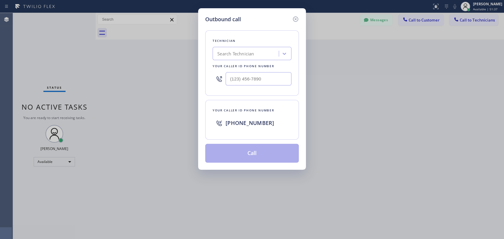
click at [236, 67] on div "Your caller id phone number" at bounding box center [252, 66] width 79 height 6
click at [236, 52] on div "Search Technician" at bounding box center [235, 53] width 37 height 7
type input "arty"
click at [238, 67] on div "[PERSON_NAME]" at bounding box center [252, 66] width 79 height 11
type input "[PHONE_NUMBER]"
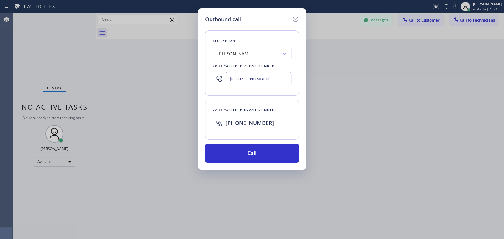
drag, startPoint x: 246, startPoint y: 157, endPoint x: 368, endPoint y: 235, distance: 144.5
click at [246, 157] on button "Call" at bounding box center [252, 153] width 94 height 19
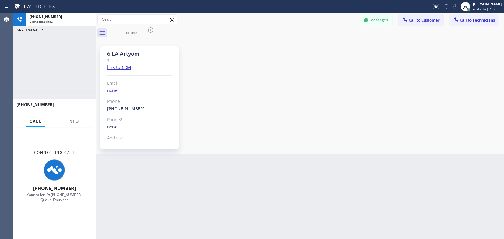
scroll to position [18728, 0]
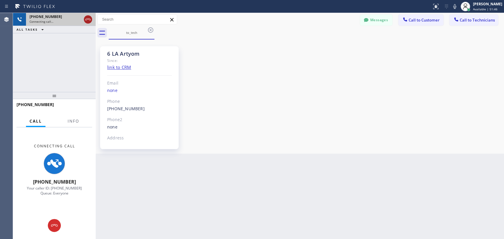
click at [88, 22] on icon at bounding box center [87, 19] width 7 height 7
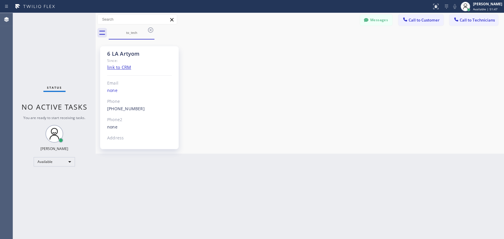
drag, startPoint x: 486, startPoint y: 24, endPoint x: 472, endPoint y: 23, distance: 14.5
click at [485, 23] on button "Call to Technicians" at bounding box center [473, 19] width 49 height 11
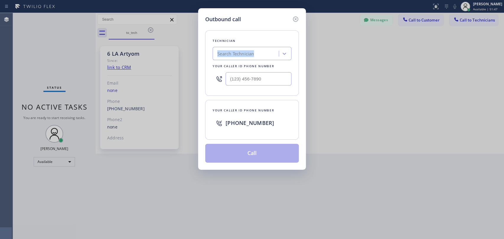
drag, startPoint x: 284, startPoint y: 37, endPoint x: 256, endPoint y: 51, distance: 31.8
click at [258, 50] on div "Technician Search Technician Your caller id phone number" at bounding box center [252, 63] width 94 height 66
click at [255, 52] on div "Search Technician" at bounding box center [246, 54] width 64 height 10
type input "sam"
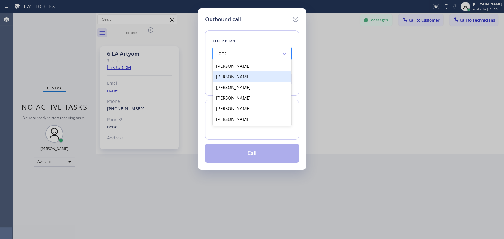
click at [235, 79] on div "Samuel Contreras" at bounding box center [252, 76] width 79 height 11
type input "(310) 367-6750"
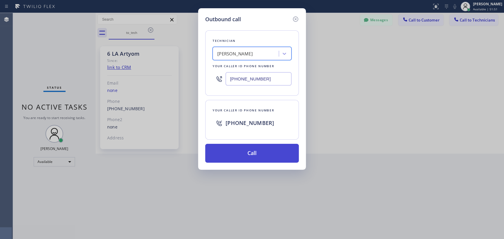
click at [234, 150] on button "Call" at bounding box center [252, 153] width 94 height 19
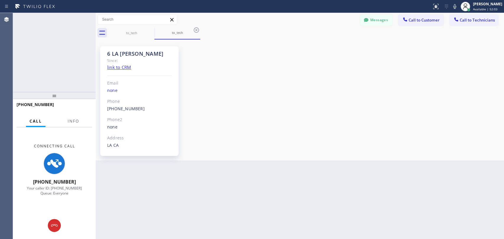
scroll to position [2395, 0]
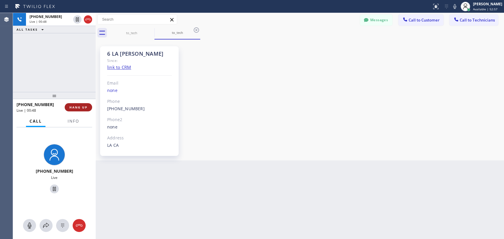
click at [85, 107] on span "HANG UP" at bounding box center [78, 107] width 18 height 4
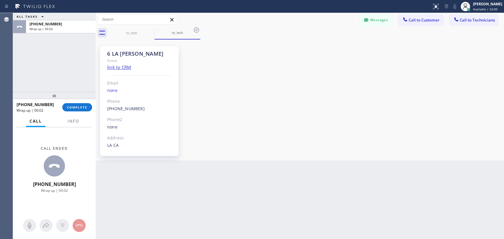
click at [84, 124] on div "Call Info" at bounding box center [55, 122] width 76 height 12
click at [84, 105] on button "COMPLETE" at bounding box center [77, 107] width 30 height 8
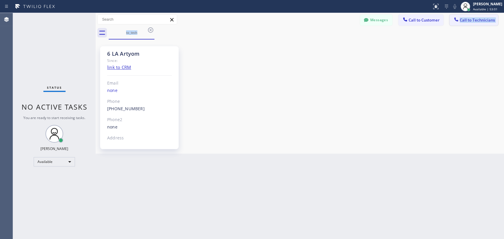
click at [453, 24] on div "Messages Call to Customer Call to Technicians Outbound call Location Culver Cit…" at bounding box center [300, 26] width 408 height 27
drag, startPoint x: 318, startPoint y: 45, endPoint x: 281, endPoint y: 48, distance: 37.3
click at [286, 50] on div "6 LA Artyom Since: link to CRM Email none Phone [PHONE_NUMBER] Outbound call Te…" at bounding box center [299, 96] width 405 height 111
click at [253, 54] on div "6 LA Artyom Since: link to CRM Email none Phone [PHONE_NUMBER] Outbound call Te…" at bounding box center [299, 96] width 405 height 111
drag, startPoint x: 478, startPoint y: 18, endPoint x: 279, endPoint y: 56, distance: 202.6
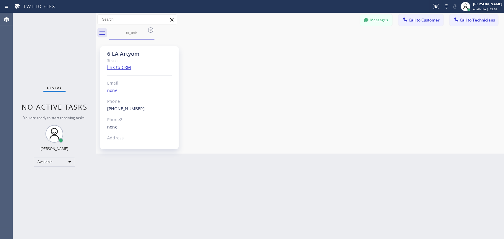
click at [476, 18] on span "Call to Technicians" at bounding box center [477, 19] width 35 height 5
drag, startPoint x: 279, startPoint y: 56, endPoint x: 269, endPoint y: 58, distance: 10.1
click at [0, 0] on div "Technician Search Technician Your caller id phone number" at bounding box center [0, 0] width 0 height 0
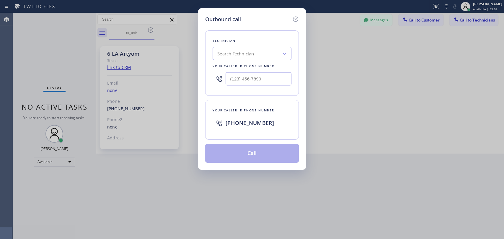
click at [266, 55] on div "Search Technician" at bounding box center [246, 54] width 64 height 10
type input "arty"
click at [247, 67] on div "[PERSON_NAME]" at bounding box center [252, 66] width 79 height 11
type input "[PHONE_NUMBER]"
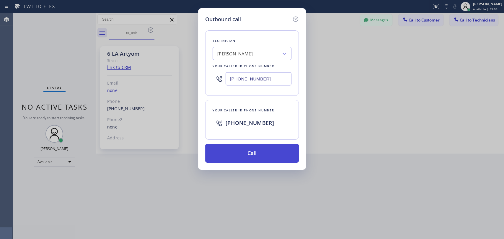
click at [235, 152] on button "Call" at bounding box center [252, 153] width 94 height 19
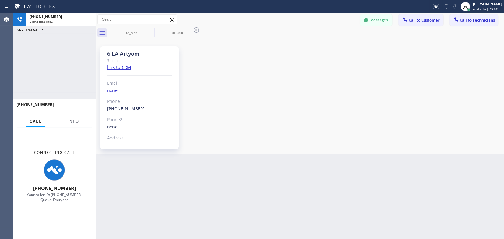
scroll to position [18728, 0]
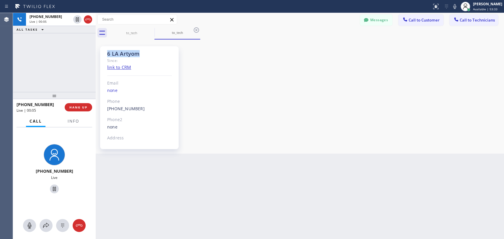
drag, startPoint x: 108, startPoint y: 50, endPoint x: 146, endPoint y: 54, distance: 38.5
click at [146, 54] on div "6 LA Artyom" at bounding box center [139, 53] width 65 height 7
drag, startPoint x: 138, startPoint y: 53, endPoint x: 100, endPoint y: 55, distance: 37.8
click at [100, 55] on div "6 LA Artyom Since: link to CRM Email none Phone [PHONE_NUMBER] Outbound call Te…" at bounding box center [139, 97] width 79 height 103
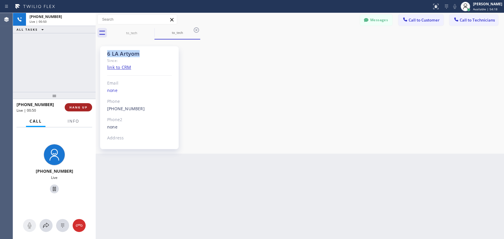
click at [76, 107] on span "HANG UP" at bounding box center [78, 107] width 18 height 4
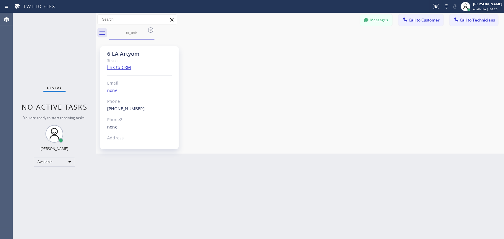
click at [493, 15] on button "Call to Technicians" at bounding box center [473, 19] width 49 height 11
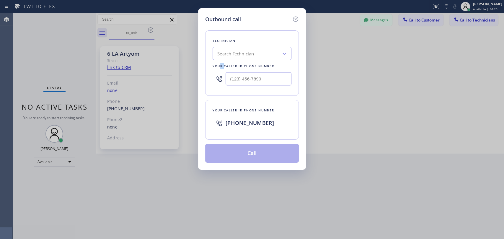
click at [221, 68] on div "Your caller id phone number" at bounding box center [252, 66] width 79 height 6
click at [224, 59] on div "Search Technician" at bounding box center [252, 53] width 79 height 13
type input "Nick"
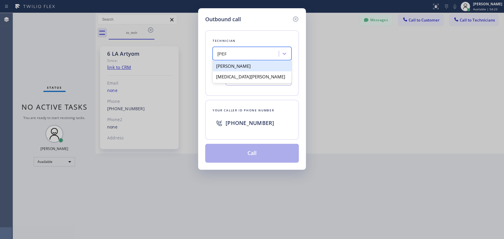
click at [232, 66] on div "[PERSON_NAME]" at bounding box center [252, 66] width 79 height 11
type input "(347) 417-3881"
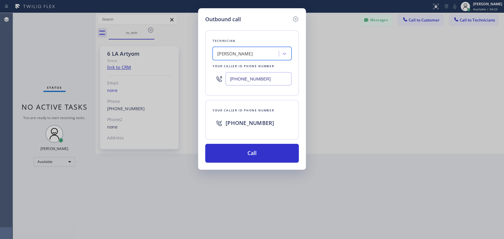
drag, startPoint x: 257, startPoint y: 145, endPoint x: 242, endPoint y: 139, distance: 16.3
click at [257, 145] on button "Call" at bounding box center [252, 153] width 94 height 19
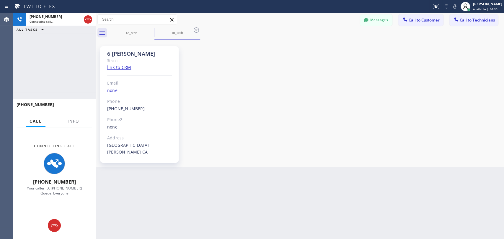
scroll to position [61956, 0]
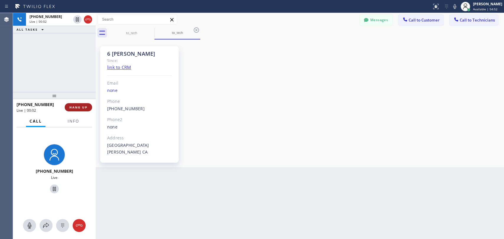
click at [79, 107] on span "HANG UP" at bounding box center [78, 107] width 18 height 4
click at [64, 35] on div "+13474173881 Live | 00:02 ALL TASKS ALL TASKS ACTIVE TASKS TASKS IN WRAP UP" at bounding box center [54, 52] width 83 height 79
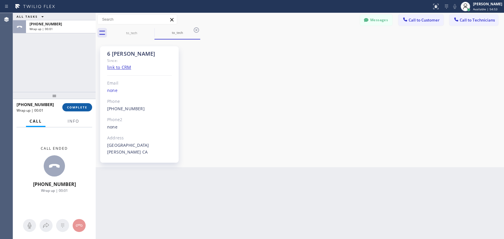
click at [82, 105] on button "COMPLETE" at bounding box center [77, 107] width 30 height 8
drag, startPoint x: 86, startPoint y: 78, endPoint x: 123, endPoint y: 1, distance: 85.6
click at [84, 79] on div "ALL TASKS ALL TASKS ACTIVE TASKS TASKS IN WRAP UP +13474173881 Wrap up | 00:01" at bounding box center [54, 52] width 83 height 79
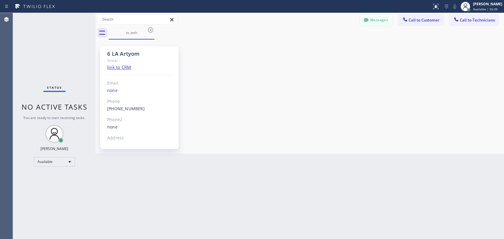
click at [377, 22] on button "Messages" at bounding box center [376, 19] width 32 height 11
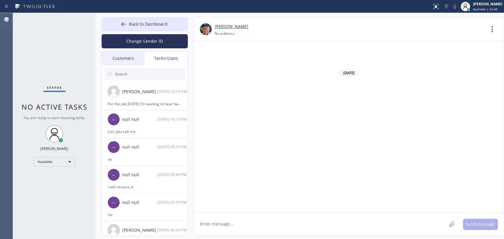
click at [139, 74] on input "text" at bounding box center [149, 74] width 71 height 12
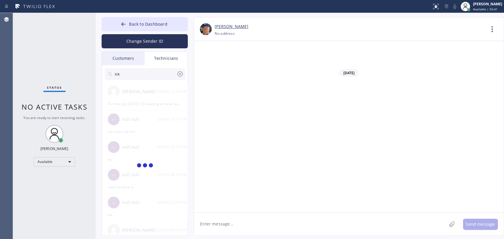
click at [139, 74] on input "ick" at bounding box center [145, 74] width 62 height 12
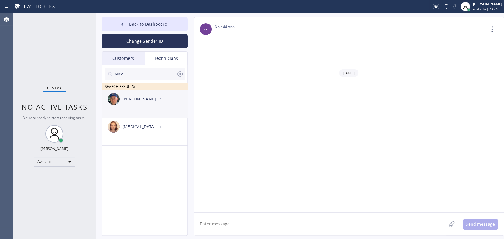
type input "NIck"
click at [149, 118] on li "Nikolai Suvorov --:--" at bounding box center [145, 132] width 86 height 28
click at [226, 228] on textarea at bounding box center [320, 224] width 252 height 23
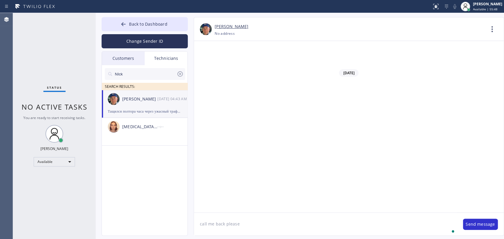
type textarea "call me back please"
click at [140, 76] on input "NIck" at bounding box center [145, 74] width 62 height 12
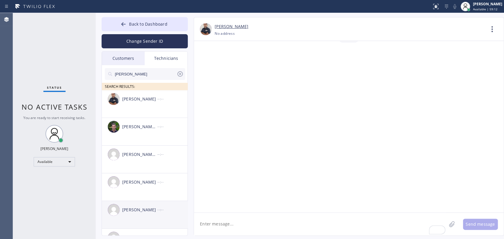
scroll to position [21, 0]
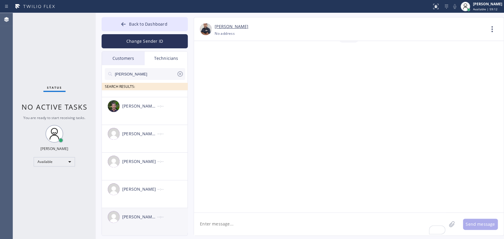
type input "MIchael"
click at [135, 219] on div "[PERSON_NAME] [PERSON_NAME]" at bounding box center [139, 217] width 35 height 7
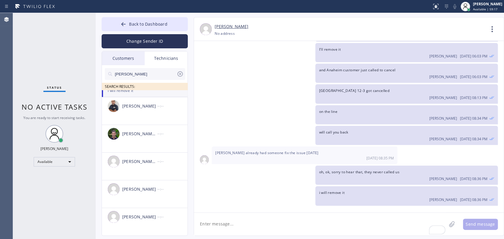
scroll to position [3046, 0]
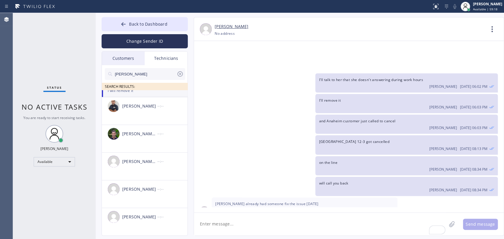
click at [215, 228] on textarea "To enrich screen reader interactions, please activate Accessibility in Grammarl…" at bounding box center [320, 224] width 252 height 23
paste textarea "JIC685"
type textarea "JIC685 [PERSON_NAME] - wants us to provide him the photos and videos of the pip…"
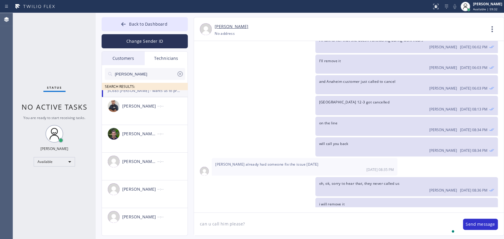
type textarea "can u call him please?"
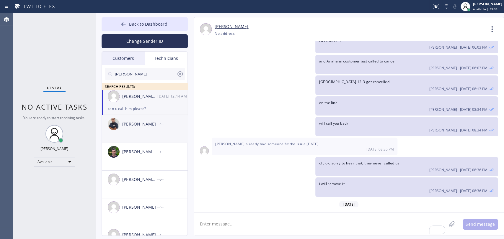
scroll to position [0, 0]
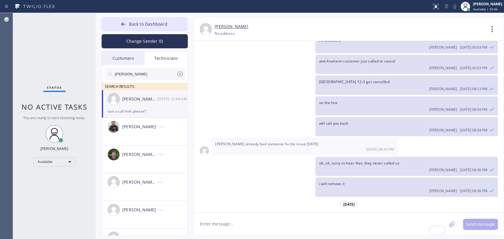
click at [144, 110] on div "can u call him please?" at bounding box center [145, 111] width 74 height 7
click at [220, 117] on div "will call you back Oleksiy Dmitriev 08/18 08:34 PM" at bounding box center [346, 126] width 304 height 19
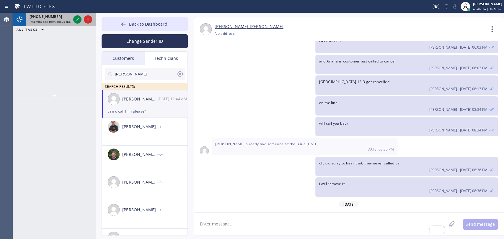
click at [44, 23] on span "Incoming call from queue [DSRs]" at bounding box center [52, 21] width 45 height 4
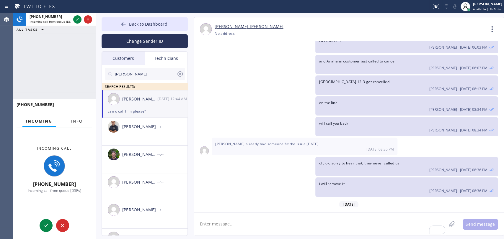
click at [78, 120] on span "Info" at bounding box center [77, 121] width 12 height 5
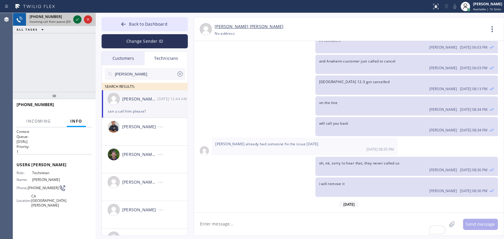
click at [76, 21] on icon at bounding box center [77, 19] width 7 height 7
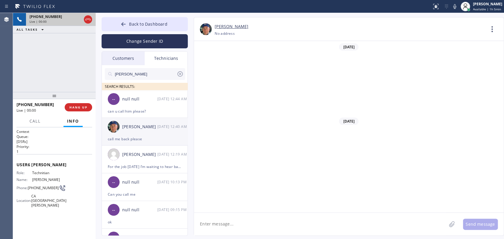
click at [149, 96] on div "null null" at bounding box center [139, 99] width 35 height 7
click at [148, 98] on div "null null" at bounding box center [139, 99] width 35 height 7
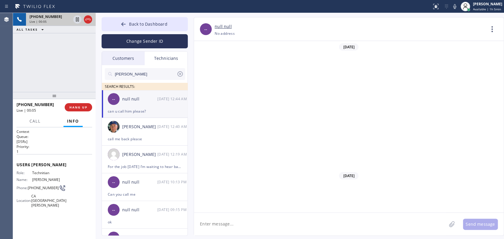
scroll to position [3106, 0]
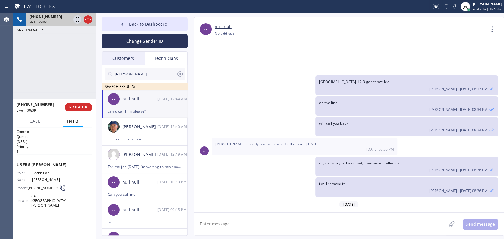
click at [48, 80] on div "+13474173881 Live | 00:09 ALL TASKS ALL TASKS ACTIVE TASKS TASKS IN WRAP UP" at bounding box center [54, 52] width 83 height 79
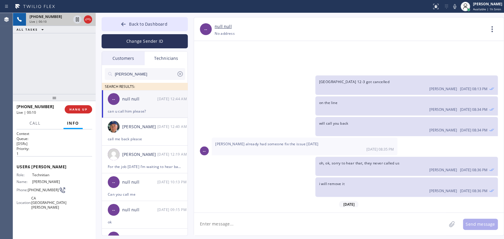
drag, startPoint x: 56, startPoint y: 93, endPoint x: 56, endPoint y: 99, distance: 5.3
click at [56, 99] on div at bounding box center [54, 97] width 83 height 7
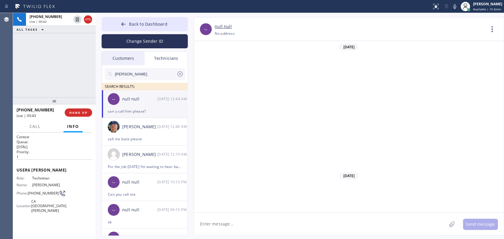
scroll to position [3106, 0]
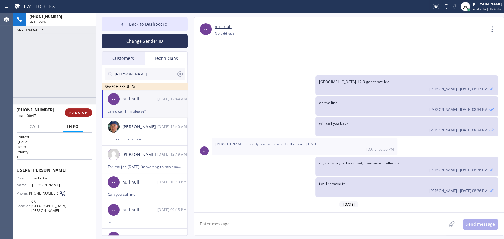
click at [83, 111] on span "HANG UP" at bounding box center [78, 113] width 18 height 4
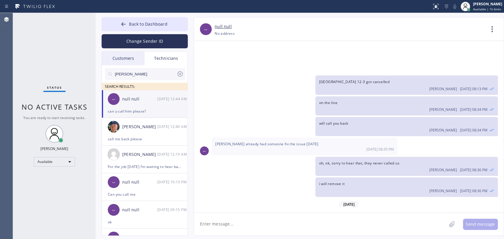
click at [83, 115] on div "Status No active tasks You are ready to start receiving tasks. [PERSON_NAME] Av…" at bounding box center [54, 126] width 83 height 226
click at [82, 97] on div "Status No active tasks You are ready to start receiving tasks. [PERSON_NAME] Av…" at bounding box center [54, 126] width 83 height 226
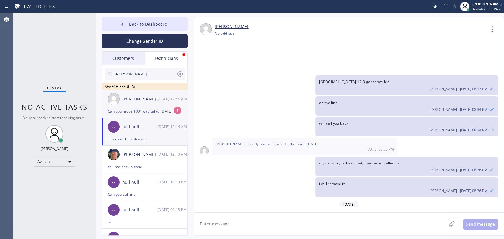
click at [126, 108] on div "Can you move 1031 capital to tomorrow 9-11am arrival window" at bounding box center [145, 111] width 74 height 7
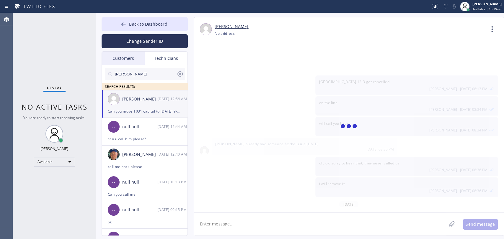
scroll to position [1796, 0]
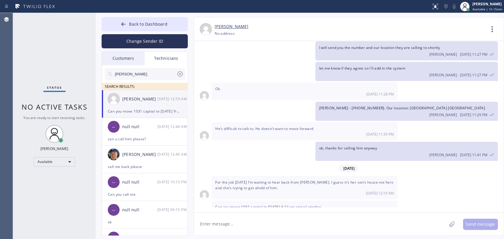
click at [242, 236] on div "Back to Dashboard Change Sender ID Customers Technicians RH [PERSON_NAME] [DATE…" at bounding box center [300, 126] width 408 height 226
click at [249, 223] on textarea at bounding box center [320, 224] width 252 height 23
click at [262, 203] on div "Can you move 1031 capital to tomorrow 9-11am arrival window 08/19 12:59 AM" at bounding box center [305, 210] width 186 height 18
click at [263, 202] on div "Can you move 1031 capital to tomorrow 9-11am arrival window 08/19 12:59 AM" at bounding box center [305, 210] width 186 height 18
click at [264, 201] on div "Can you move 1031 capital to tomorrow 9-11am arrival window 08/19 12:59 AM" at bounding box center [305, 210] width 186 height 18
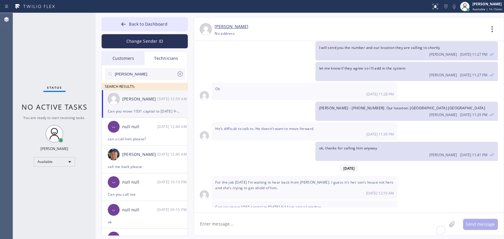
drag, startPoint x: 237, startPoint y: 226, endPoint x: 239, endPoint y: 219, distance: 7.2
click at [237, 226] on textarea "To enrich screen reader interactions, please activate Accessibility in Grammarl…" at bounding box center [320, 224] width 252 height 23
click at [213, 220] on textarea "To enrich screen reader interactions, please activate Accessibility in Grammarl…" at bounding box center [320, 224] width 252 height 23
type textarea "y"
type textarea "will do"
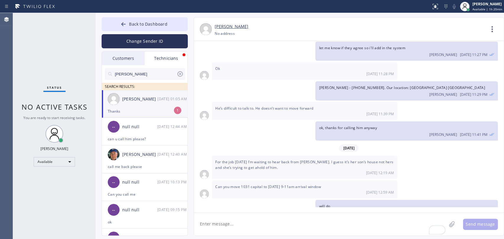
scroll to position [1835, 0]
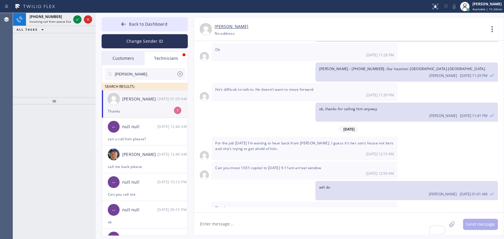
click at [135, 102] on div "[PERSON_NAME]" at bounding box center [139, 99] width 35 height 7
click at [131, 21] on button "Back to Dashboard" at bounding box center [145, 24] width 86 height 14
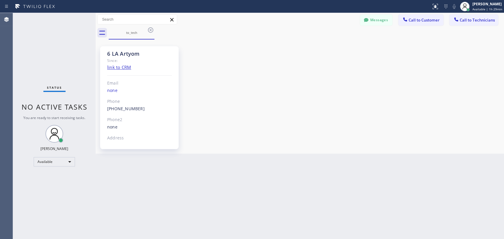
click at [470, 22] on span "Call to Technicians" at bounding box center [477, 19] width 35 height 5
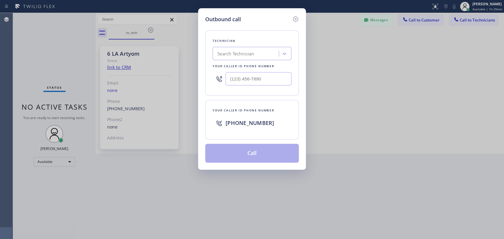
click at [241, 58] on div "Search Technician" at bounding box center [246, 54] width 64 height 10
type input "Nick"
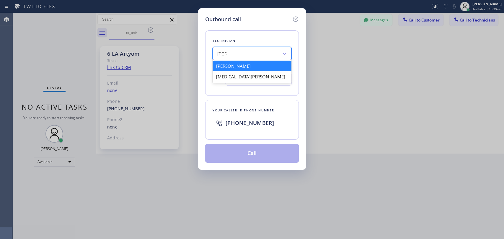
click at [236, 65] on div "[PERSON_NAME]" at bounding box center [252, 66] width 79 height 11
type input "(347) 417-3881"
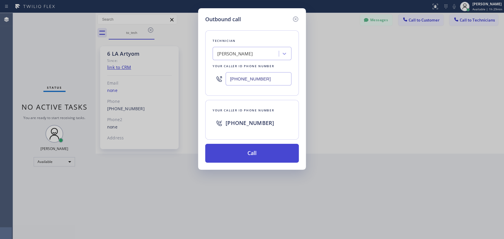
click at [222, 154] on button "Call" at bounding box center [252, 153] width 94 height 19
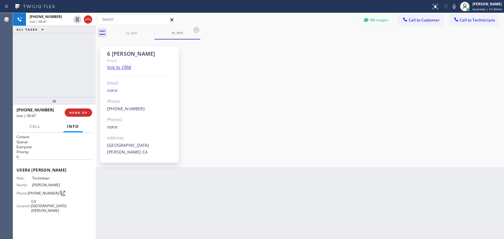
scroll to position [61990, 0]
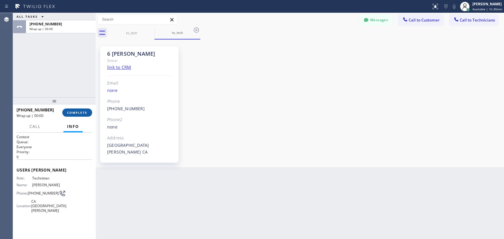
drag, startPoint x: 85, startPoint y: 112, endPoint x: 80, endPoint y: 112, distance: 5.0
click at [85, 112] on span "COMPLETE" at bounding box center [77, 113] width 20 height 4
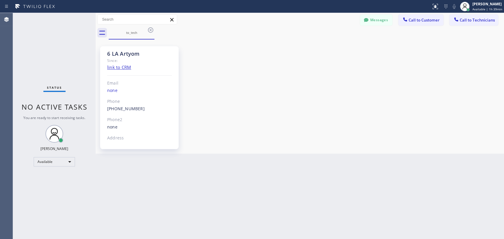
click at [489, 31] on div "to_tech" at bounding box center [306, 32] width 395 height 13
click at [476, 24] on div "Messages Call to Customer Call to Technicians Outbound call Location Culver Cit…" at bounding box center [300, 26] width 408 height 27
click at [279, 40] on div "to_tech Messages Call to Customer Call to Technicians Outbound call Location Cu…" at bounding box center [300, 83] width 408 height 141
click at [461, 25] on button "Call to Technicians" at bounding box center [473, 19] width 49 height 11
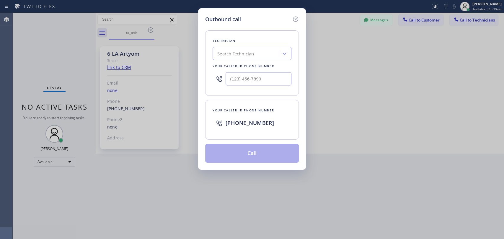
click at [242, 43] on div "Technician" at bounding box center [252, 41] width 79 height 6
click at [240, 50] on div "Search Technician" at bounding box center [246, 54] width 64 height 10
type input "ш"
type input "[PERSON_NAME]"
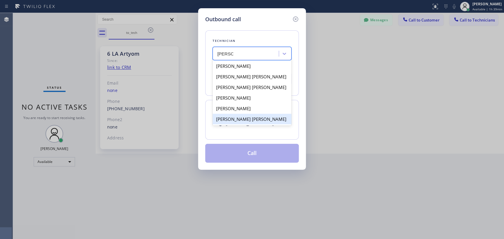
click at [239, 123] on div "[PERSON_NAME] [PERSON_NAME]" at bounding box center [252, 119] width 79 height 11
type input "[PHONE_NUMBER]"
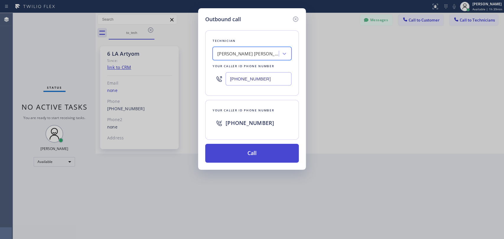
click at [234, 147] on button "Call" at bounding box center [252, 153] width 94 height 19
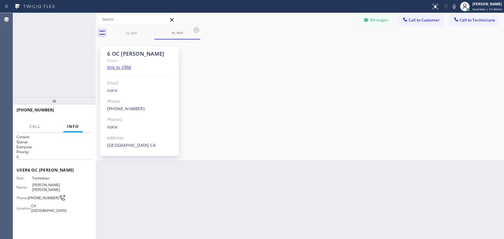
scroll to position [3106, 0]
click at [77, 112] on span "HANG UP" at bounding box center [78, 113] width 18 height 4
click at [78, 113] on span "COMPLETE" at bounding box center [77, 113] width 20 height 4
click at [69, 80] on div "ALL TASKS ALL TASKS ACTIVE TASKS TASKS IN WRAP UP +19095347004 Wrap up | 00:17" at bounding box center [54, 55] width 83 height 84
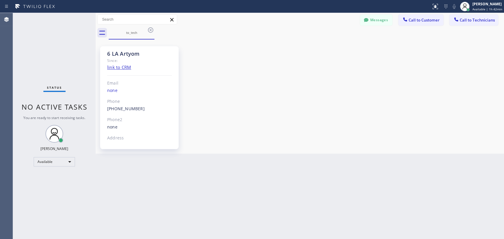
click at [259, 136] on div "6 LA Artyom Since: link to CRM Email none Phone [PHONE_NUMBER] Outbound call Te…" at bounding box center [299, 96] width 405 height 111
drag, startPoint x: 375, startPoint y: 23, endPoint x: 372, endPoint y: 23, distance: 3.6
click at [376, 22] on button "Messages" at bounding box center [376, 19] width 32 height 11
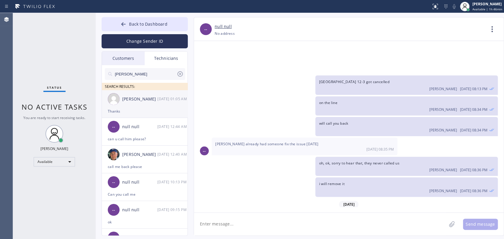
click at [131, 100] on div "[PERSON_NAME]" at bounding box center [139, 99] width 35 height 7
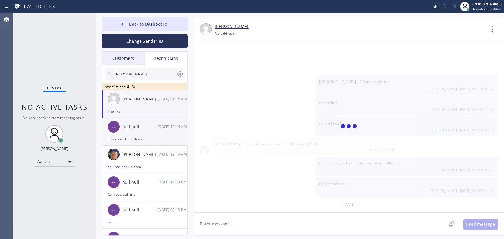
scroll to position [1835, 0]
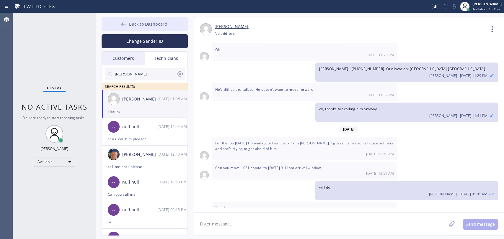
click at [160, 22] on span "Back to Dashboard" at bounding box center [148, 24] width 38 height 6
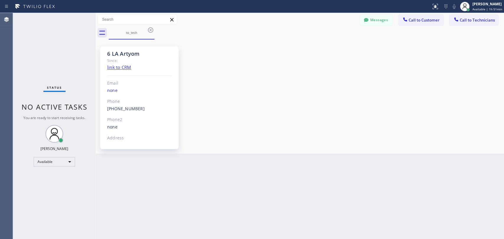
drag, startPoint x: 461, startPoint y: 22, endPoint x: 418, endPoint y: 27, distance: 42.8
click at [460, 21] on span "Call to Technicians" at bounding box center [477, 19] width 35 height 5
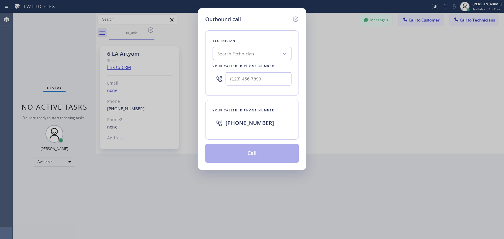
click at [263, 60] on div "Search Technician" at bounding box center [252, 53] width 79 height 13
type input "MIchael"
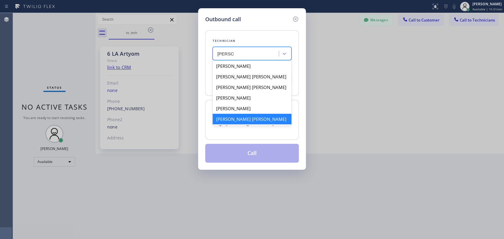
click at [239, 119] on div "[PERSON_NAME] [PERSON_NAME]" at bounding box center [252, 119] width 79 height 11
type input "[PHONE_NUMBER]"
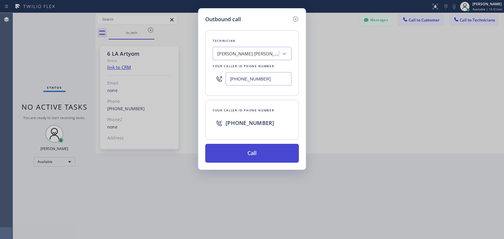
click at [253, 155] on button "Call" at bounding box center [252, 153] width 94 height 19
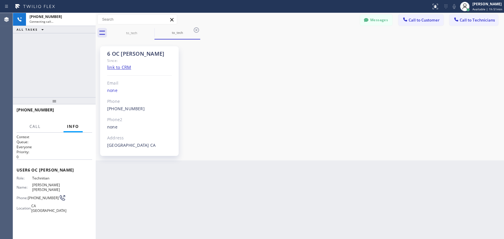
scroll to position [3106, 0]
click at [74, 112] on span "HANG UP" at bounding box center [78, 113] width 18 height 4
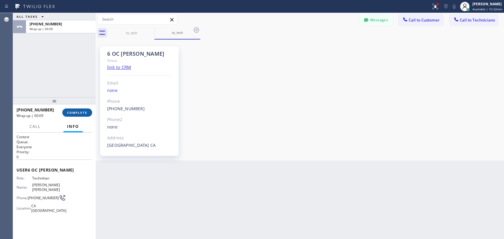
click at [85, 114] on span "COMPLETE" at bounding box center [77, 113] width 20 height 4
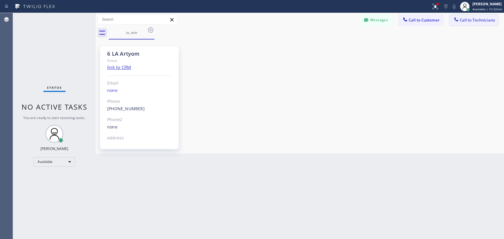
click at [459, 16] on button "Call to Technicians" at bounding box center [473, 19] width 49 height 11
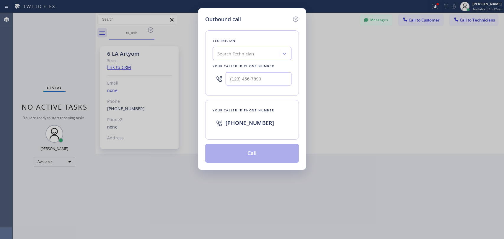
click at [267, 63] on div "Your caller id phone number" at bounding box center [252, 66] width 79 height 6
click at [278, 53] on div "Search Technician" at bounding box center [246, 54] width 64 height 10
type input "Nick"
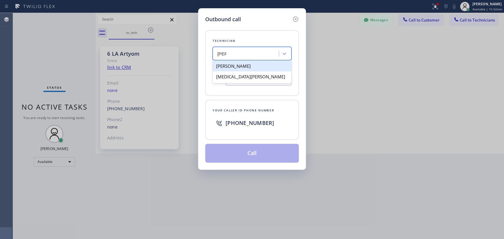
click at [245, 66] on div "[PERSON_NAME]" at bounding box center [252, 66] width 79 height 11
type input "(347) 417-3881"
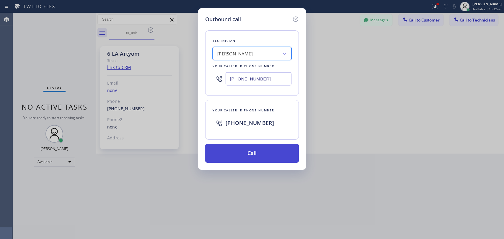
click at [256, 154] on button "Call" at bounding box center [252, 153] width 94 height 19
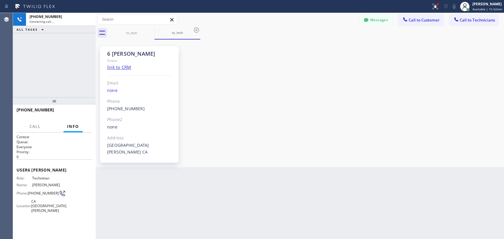
scroll to position [61990, 0]
click at [28, 123] on button "Call" at bounding box center [35, 127] width 18 height 12
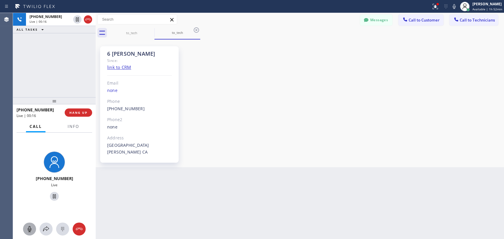
click at [27, 227] on icon at bounding box center [29, 229] width 7 height 7
click at [30, 230] on icon at bounding box center [29, 229] width 7 height 7
drag, startPoint x: 375, startPoint y: 27, endPoint x: 374, endPoint y: 24, distance: 3.3
click at [374, 25] on div "Messages Call to Customer Call to Technicians Outbound call Location Culver Cit…" at bounding box center [300, 26] width 408 height 27
click at [374, 24] on button "Messages" at bounding box center [376, 19] width 32 height 11
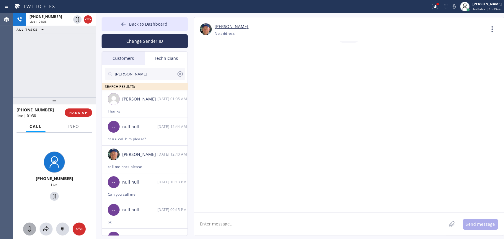
click at [85, 85] on div "+13474173881 Live | 01:38 ALL TASKS ALL TASKS ACTIVE TASKS TASKS IN WRAP UP" at bounding box center [54, 55] width 83 height 84
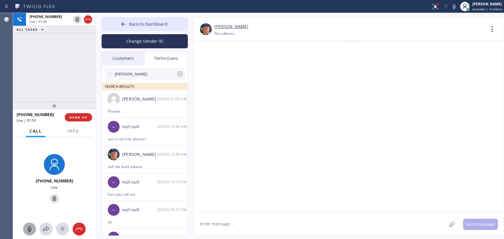
drag, startPoint x: 64, startPoint y: 104, endPoint x: 66, endPoint y: 109, distance: 5.3
click at [66, 109] on div at bounding box center [54, 105] width 83 height 7
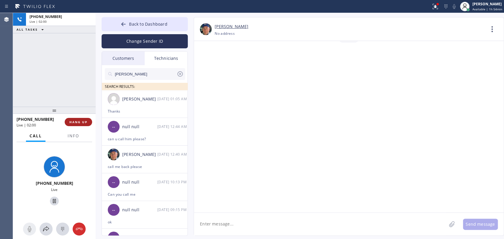
click at [73, 122] on span "HANG UP" at bounding box center [78, 122] width 18 height 4
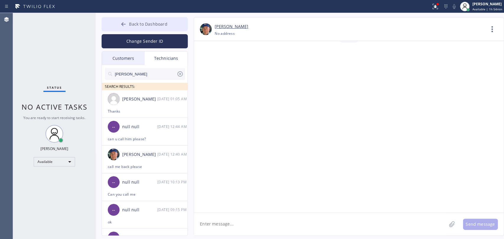
click at [133, 23] on span "Back to Dashboard" at bounding box center [148, 24] width 38 height 6
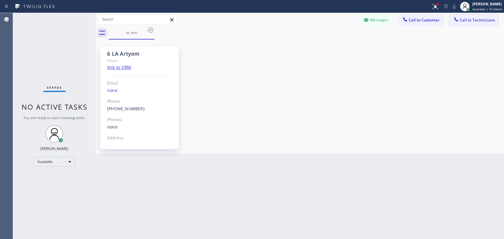
click at [465, 15] on button "Call to Technicians" at bounding box center [473, 19] width 49 height 11
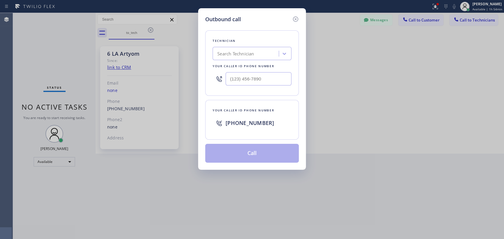
click at [241, 50] on div "Search Technician" at bounding box center [246, 54] width 64 height 10
click at [239, 53] on div "Search Technician" at bounding box center [235, 53] width 37 height 7
type input "Michae"
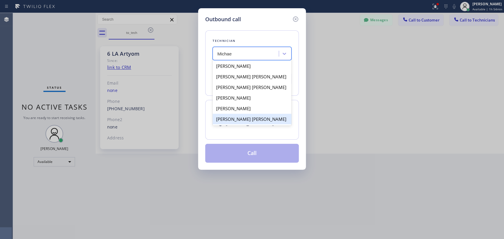
click at [236, 118] on div "[PERSON_NAME] [PERSON_NAME]" at bounding box center [252, 119] width 79 height 11
type input "[PHONE_NUMBER]"
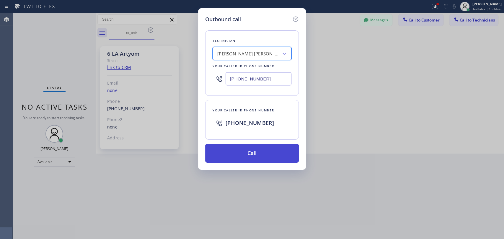
click at [243, 156] on button "Call" at bounding box center [252, 153] width 94 height 19
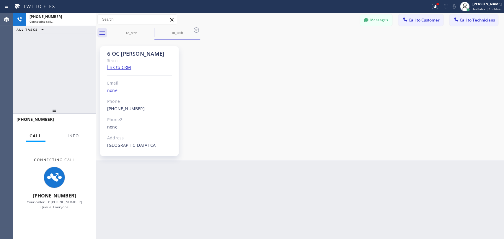
scroll to position [3106, 0]
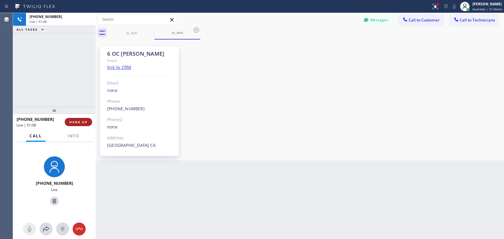
click at [76, 125] on button "HANG UP" at bounding box center [78, 122] width 27 height 8
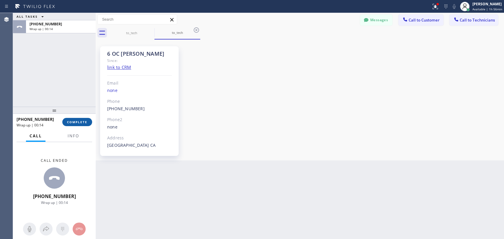
click at [77, 124] on button "COMPLETE" at bounding box center [77, 122] width 30 height 8
click at [77, 107] on div at bounding box center [54, 110] width 83 height 7
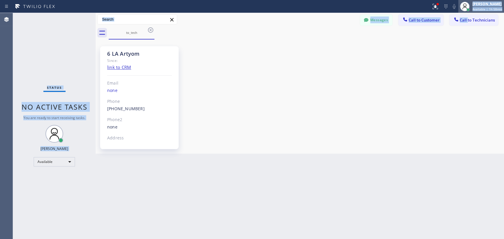
click at [468, 12] on div "Status report Issues detected These issues could affect your workflow. Please c…" at bounding box center [252, 119] width 504 height 239
click at [472, 16] on button "Call to Technicians" at bounding box center [473, 19] width 49 height 11
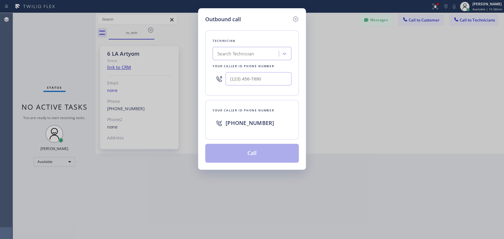
click at [255, 47] on div "Search Technician" at bounding box center [252, 53] width 79 height 13
type input "sam"
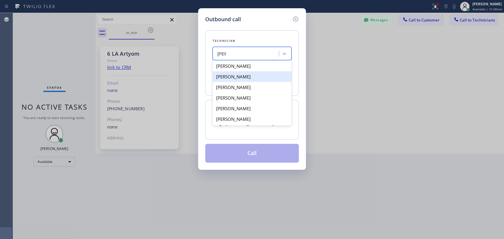
click at [240, 76] on div "Samuel Contreras" at bounding box center [252, 76] width 79 height 11
type input "(310) 367-6750"
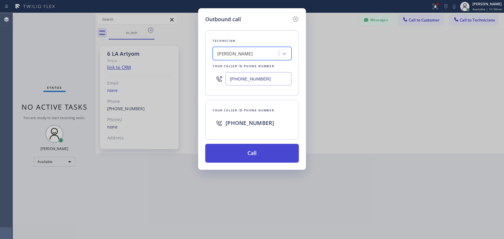
click at [233, 147] on button "Call" at bounding box center [252, 153] width 94 height 19
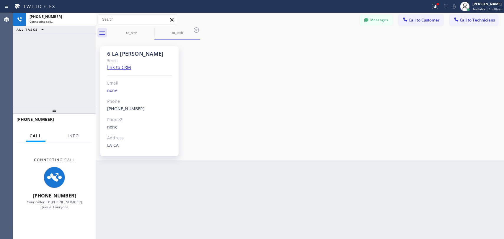
scroll to position [2395, 0]
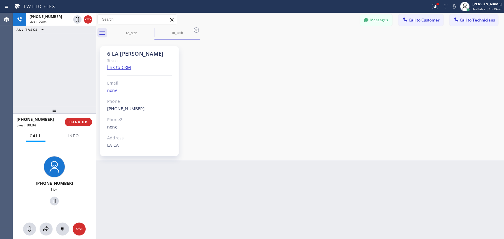
click at [96, 114] on div at bounding box center [96, 126] width 0 height 226
click at [91, 121] on div "+13103676750 Live | 00:04 ALL TASKS ALL TASKS ACTIVE TASKS TASKS IN WRAP UP +13…" at bounding box center [258, 126] width 491 height 226
click at [91, 121] on div "+13103676750 Live | 00:04 HANG UP" at bounding box center [53, 122] width 81 height 17
click at [90, 122] on div "+13103676750 Live | 00:04 HANG UP" at bounding box center [53, 122] width 81 height 17
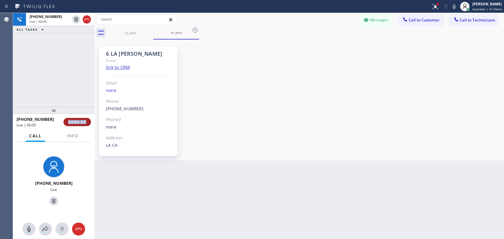
drag, startPoint x: 90, startPoint y: 122, endPoint x: 89, endPoint y: 125, distance: 3.0
click at [90, 122] on button "HANG UP" at bounding box center [76, 122] width 27 height 8
click at [89, 125] on button "HANG UP" at bounding box center [76, 122] width 27 height 8
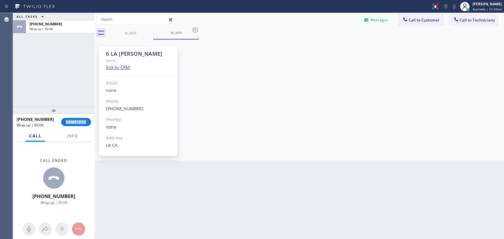
click at [84, 127] on div "+13103676750 Wrap up | 00:00 COMPLETE" at bounding box center [54, 122] width 74 height 15
click at [465, 19] on span "Call to Technicians" at bounding box center [477, 19] width 35 height 5
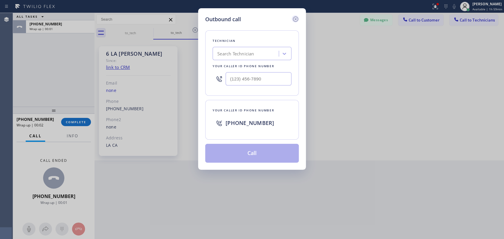
click at [295, 16] on icon at bounding box center [295, 19] width 7 height 7
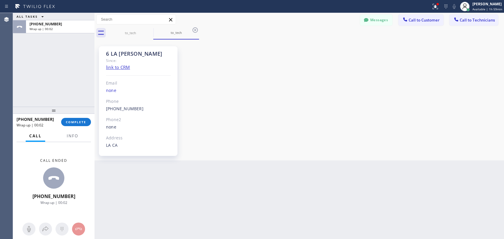
drag, startPoint x: 66, startPoint y: 125, endPoint x: 141, endPoint y: 110, distance: 77.1
click at [66, 125] on button "COMPLETE" at bounding box center [76, 122] width 30 height 8
click at [312, 99] on div "6 LA Sam Since: link to CRM Email none Phone (310) 367-6750 Outbound call Techn…" at bounding box center [299, 100] width 406 height 118
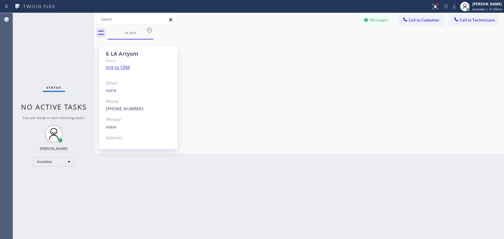
click at [460, 22] on span "Call to Technicians" at bounding box center [477, 19] width 35 height 5
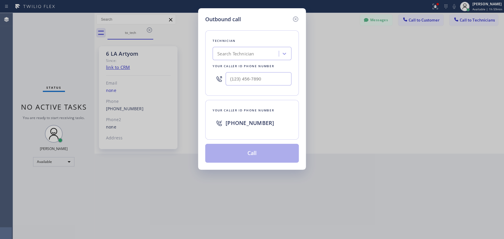
click at [210, 57] on div "Technician Search Technician Your caller id phone number" at bounding box center [252, 63] width 94 height 66
click at [262, 46] on div "Technician Search Technician Your caller id phone number" at bounding box center [252, 63] width 94 height 66
click at [226, 54] on div "Search Technician" at bounding box center [235, 53] width 37 height 7
type input "sam"
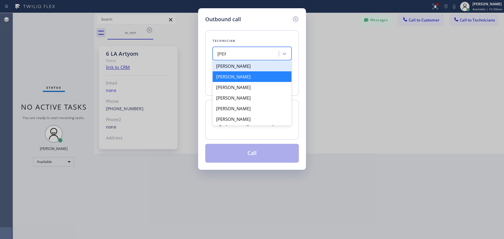
click at [232, 76] on div "Samuel Contreras" at bounding box center [252, 76] width 79 height 11
type input "(310) 367-6750"
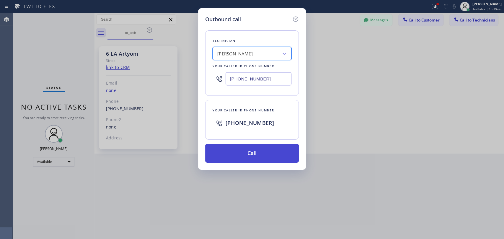
click at [236, 153] on button "Call" at bounding box center [252, 153] width 94 height 19
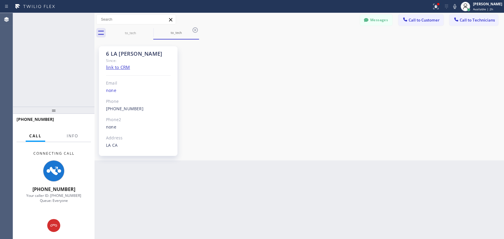
scroll to position [2395, 0]
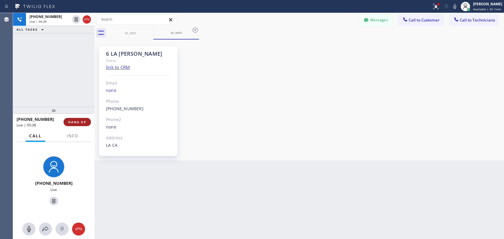
drag, startPoint x: 84, startPoint y: 120, endPoint x: 78, endPoint y: 120, distance: 6.5
click at [78, 120] on button "HANG UP" at bounding box center [76, 122] width 27 height 8
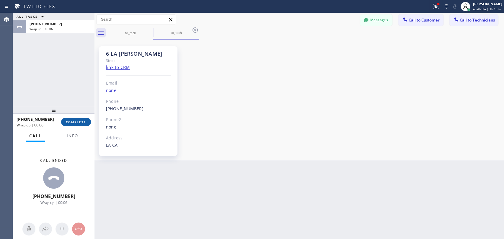
click at [84, 123] on span "COMPLETE" at bounding box center [76, 122] width 20 height 4
drag, startPoint x: 76, startPoint y: 97, endPoint x: 79, endPoint y: 92, distance: 5.7
click at [76, 97] on div "ALL TASKS ALL TASKS ACTIVE TASKS TASKS IN WRAP UP +13103676750 Wrap up | 00:06" at bounding box center [53, 60] width 81 height 94
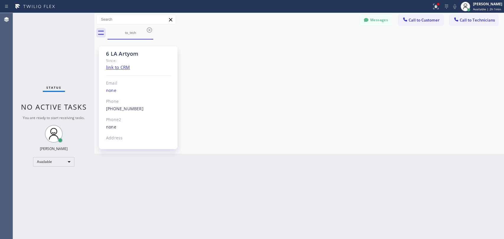
click at [374, 31] on div "to_tech" at bounding box center [305, 32] width 396 height 13
click at [377, 23] on button "Messages" at bounding box center [376, 19] width 32 height 11
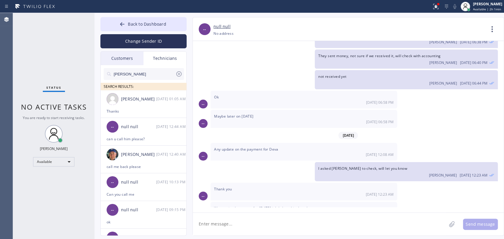
click at [147, 74] on input "MIchael" at bounding box center [144, 74] width 62 height 12
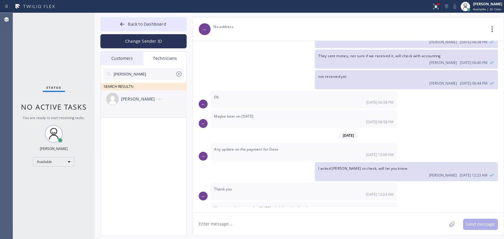
type input "Hovik"
click at [170, 112] on li "Hovik Khachaturyan --:--" at bounding box center [144, 104] width 86 height 28
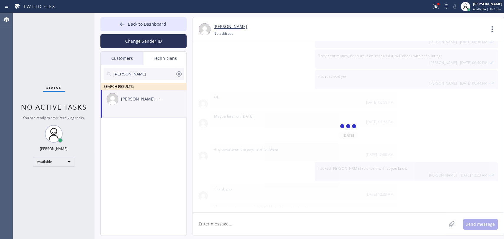
click at [492, 32] on icon at bounding box center [492, 29] width 14 height 14
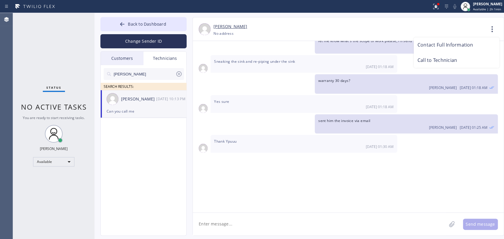
click at [490, 29] on div at bounding box center [252, 119] width 504 height 239
click at [489, 32] on icon at bounding box center [492, 29] width 14 height 14
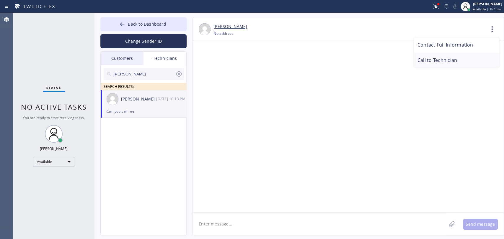
click at [446, 58] on li "Call to Technician" at bounding box center [457, 60] width 86 height 15
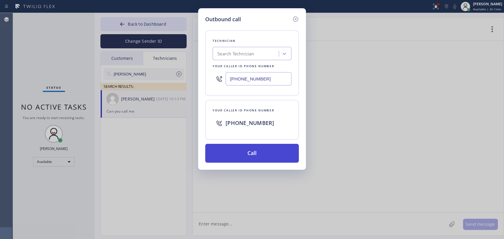
click at [251, 157] on button "Call" at bounding box center [252, 153] width 94 height 19
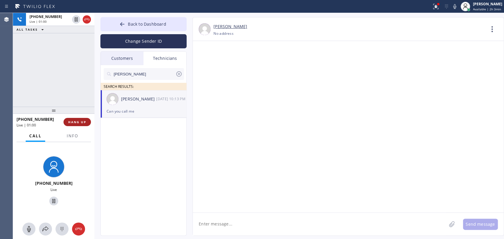
click at [86, 123] on span "HANG UP" at bounding box center [77, 122] width 18 height 4
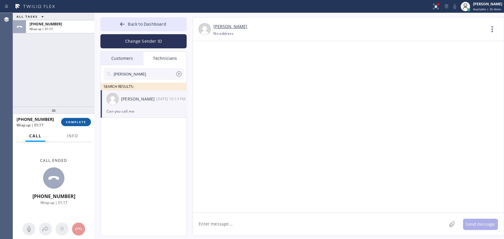
click at [68, 125] on button "COMPLETE" at bounding box center [76, 122] width 30 height 8
click at [131, 78] on input "Hovik" at bounding box center [144, 74] width 62 height 12
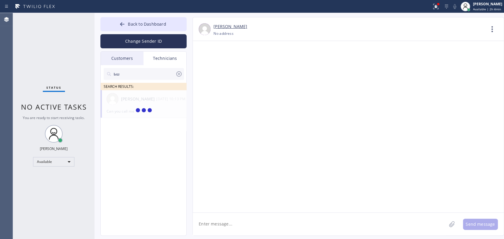
type input "Ь"
type input "[PERSON_NAME]"
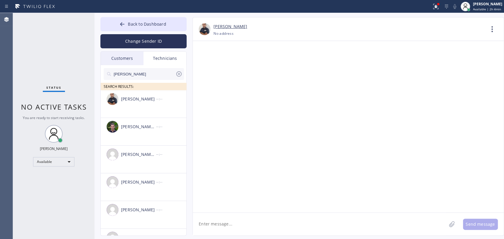
click at [224, 224] on textarea at bounding box center [320, 224] width 254 height 23
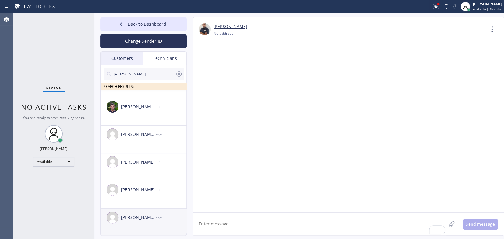
scroll to position [21, 0]
click at [132, 226] on div "Michael Jr Garcia --:--" at bounding box center [144, 217] width 86 height 18
click at [237, 222] on textarea "To enrich screen reader interactions, please activate Accessibility in Grammarl…" at bounding box center [320, 224] width 254 height 23
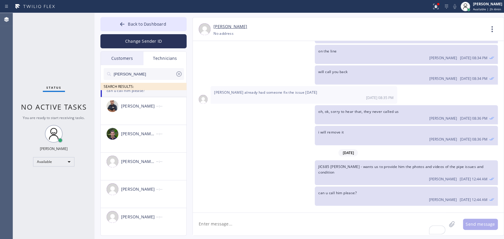
scroll to position [3106, 0]
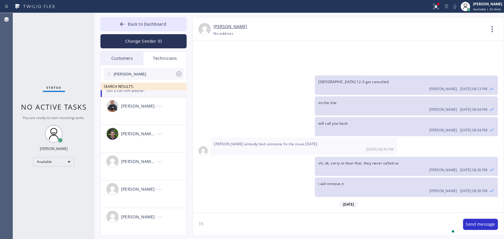
type textarea "T"
click at [125, 22] on icon at bounding box center [122, 24] width 6 height 6
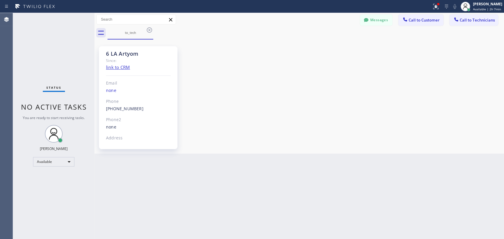
click at [67, 71] on div "Status No active tasks You are ready to start receiving tasks. [PERSON_NAME] Av…" at bounding box center [53, 126] width 81 height 226
click at [67, 87] on div "Status No active tasks You are ready to start receiving tasks. [PERSON_NAME] Av…" at bounding box center [53, 126] width 81 height 226
click at [265, 107] on div "6 LA Artyom Since: link to CRM Email none Phone [PHONE_NUMBER] Outbound call Te…" at bounding box center [299, 96] width 406 height 111
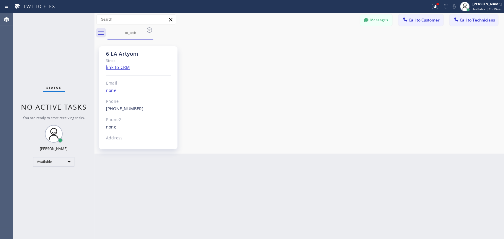
drag, startPoint x: 474, startPoint y: 10, endPoint x: 472, endPoint y: 13, distance: 4.1
click at [474, 10] on span "Available | 2h 15min" at bounding box center [487, 9] width 30 height 4
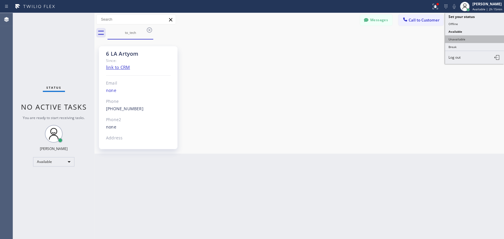
click at [460, 37] on button "Unavailable" at bounding box center [474, 39] width 59 height 8
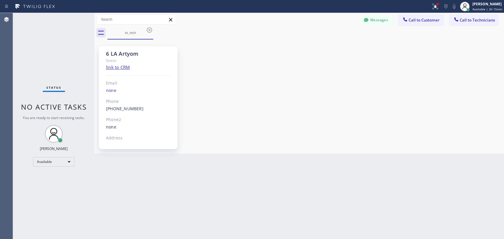
click at [379, 75] on div "6 LA Artyom Since: link to CRM Email none Phone [PHONE_NUMBER] Outbound call Te…" at bounding box center [299, 96] width 406 height 111
click at [380, 22] on button "Messages" at bounding box center [376, 19] width 32 height 11
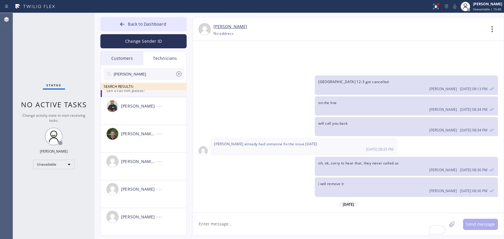
click at [186, 65] on div "Michael SEARCH RESULTS:" at bounding box center [144, 77] width 86 height 25
click at [155, 71] on input "[PERSON_NAME]" at bounding box center [144, 74] width 62 height 12
click at [147, 188] on div "[PERSON_NAME]" at bounding box center [138, 189] width 35 height 7
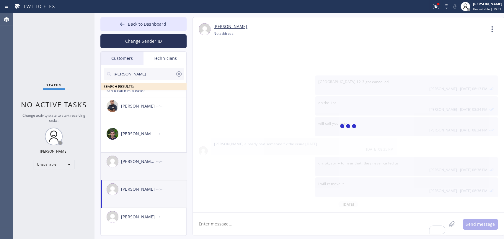
click at [146, 156] on div "Michael Joshua Singh --:--" at bounding box center [144, 162] width 86 height 18
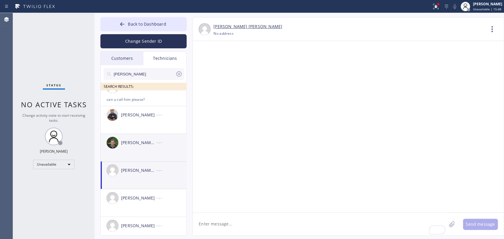
scroll to position [0, 0]
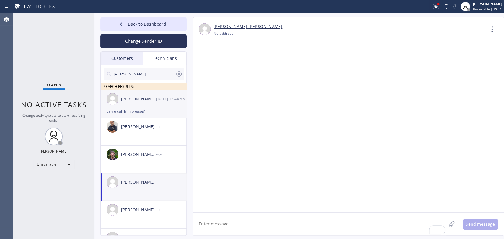
click at [145, 104] on div "Michael Jr Garcia 08/19 12:44 AM" at bounding box center [144, 99] width 86 height 18
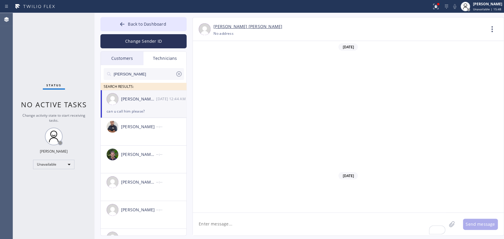
click at [251, 213] on textarea "To enrich screen reader interactions, please activate Accessibility in Grammarl…" at bounding box center [320, 224] width 254 height 23
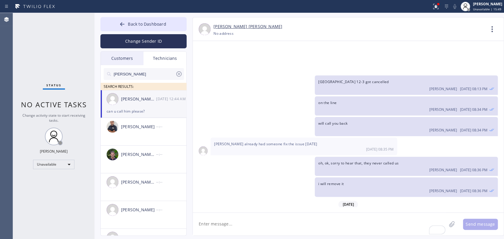
click at [246, 222] on textarea "To enrich screen reader interactions, please activate Accessibility in Grammarl…" at bounding box center [320, 224] width 254 height 23
paste textarea "8-10|$69|install new kitchen faucet (has the faucet)|[STREET_ADDRESS][PERSON_NA…"
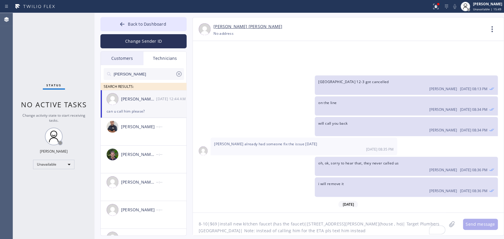
scroll to position [5, 0]
type textarea "8-10|$69|install new kitchen faucet (has the faucet)|[STREET_ADDRESS][PERSON_NA…"
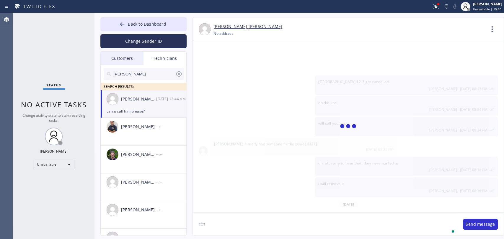
scroll to position [3138, 0]
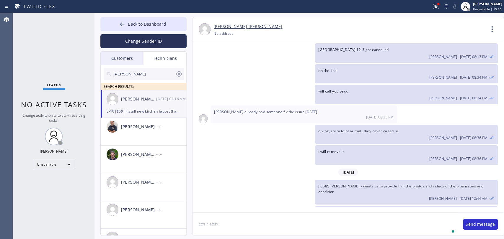
type textarea "сфт г ефлу"
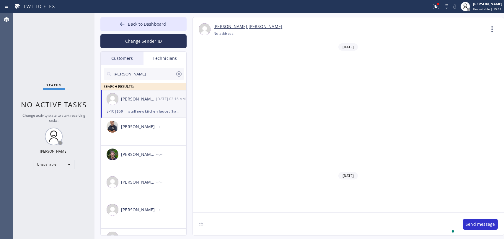
type textarea "с"
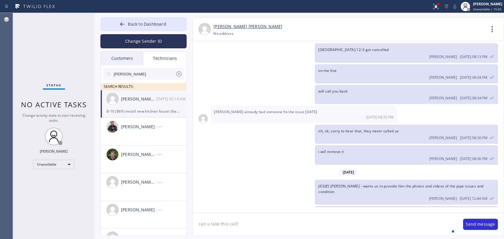
type textarea "can u take this call?"
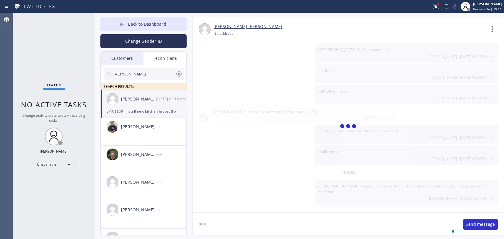
scroll to position [3159, 0]
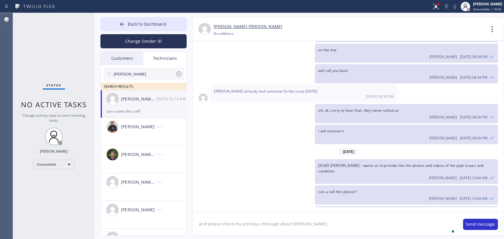
type textarea "and please check my previous message about [PERSON_NAME]"
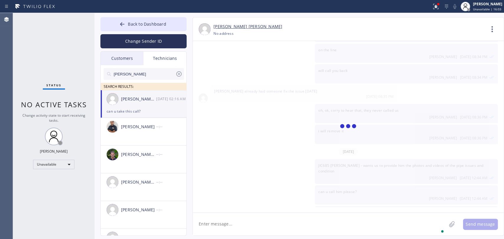
scroll to position [3179, 0]
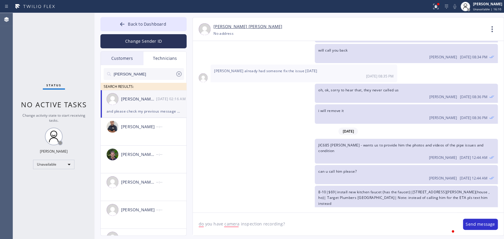
type textarea "do you have camera inspection recording?"
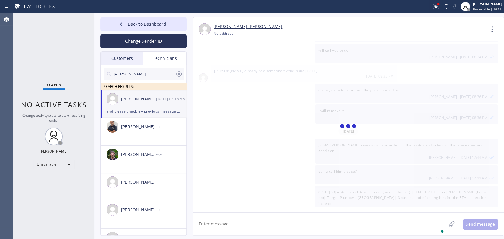
scroll to position [3200, 0]
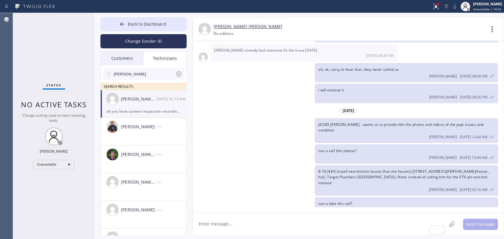
click at [43, 172] on div "Status No active tasks Change activity state to start receiving tasks. [PERSON_…" at bounding box center [53, 126] width 81 height 226
click at [45, 167] on div "Unavailable" at bounding box center [53, 164] width 41 height 9
click at [43, 179] on li "Available" at bounding box center [53, 179] width 40 height 7
click at [195, 24] on div "[PERSON_NAME] [PERSON_NAME] [PHONE_NUMBER] Choose phone number No address Conta…" at bounding box center [348, 30] width 311 height 14
click at [175, 24] on button "Back to Dashboard" at bounding box center [143, 24] width 86 height 14
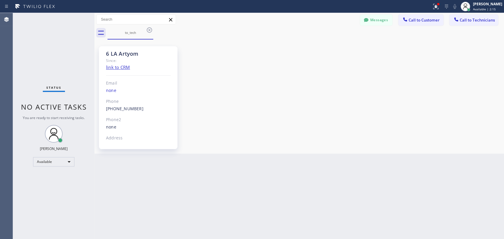
drag, startPoint x: 471, startPoint y: 20, endPoint x: 468, endPoint y: 20, distance: 3.0
click at [469, 20] on span "Call to Technicians" at bounding box center [477, 19] width 35 height 5
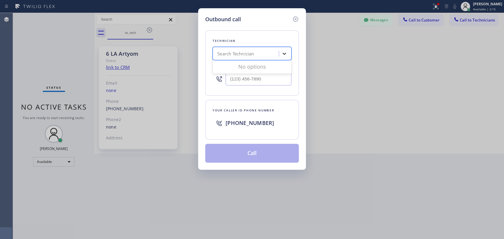
click at [280, 48] on div "Search Technician" at bounding box center [252, 53] width 79 height 13
type input "seva"
click at [233, 75] on div "[PERSON_NAME]" at bounding box center [252, 76] width 79 height 11
type input "[PHONE_NUMBER]"
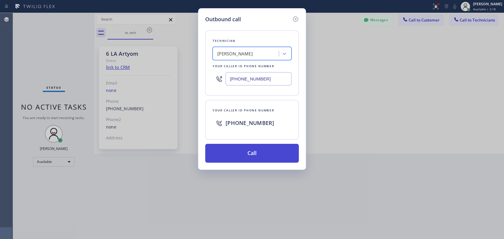
click at [232, 157] on button "Call" at bounding box center [252, 153] width 94 height 19
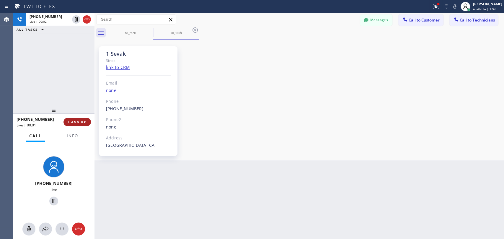
drag, startPoint x: 72, startPoint y: 125, endPoint x: 73, endPoint y: 119, distance: 6.9
click at [73, 120] on button "HANG UP" at bounding box center [76, 122] width 27 height 8
click at [73, 119] on button "HANG UP" at bounding box center [76, 122] width 27 height 8
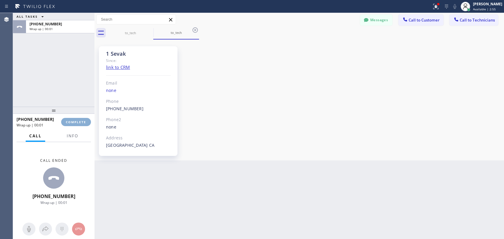
click at [75, 120] on span "COMPLETE" at bounding box center [76, 122] width 20 height 4
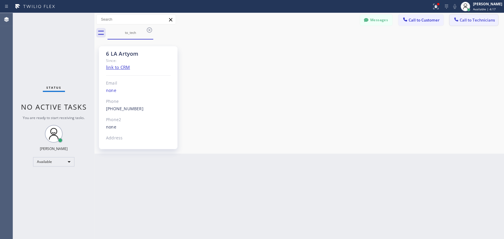
click at [466, 19] on span "Call to Technicians" at bounding box center [477, 19] width 35 height 5
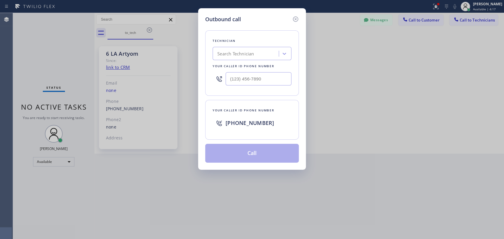
click at [190, 31] on div "Outbound call Technician Search Technician Your caller id phone number Your cal…" at bounding box center [252, 119] width 504 height 239
click at [264, 62] on div "Technician Search Technician Your caller id phone number" at bounding box center [252, 63] width 94 height 66
click at [264, 54] on div "Search Technician" at bounding box center [246, 54] width 64 height 10
type input "dav"
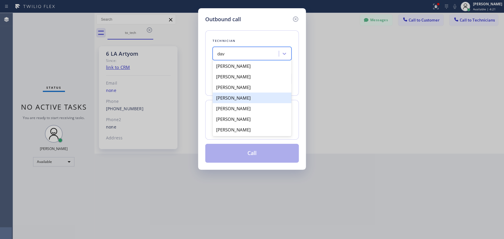
click at [237, 97] on div "[PERSON_NAME]" at bounding box center [252, 98] width 79 height 11
type input "[PHONE_NUMBER]"
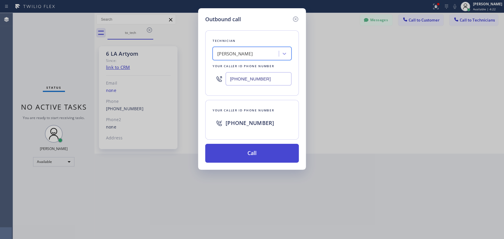
click at [235, 154] on button "Call" at bounding box center [252, 153] width 94 height 19
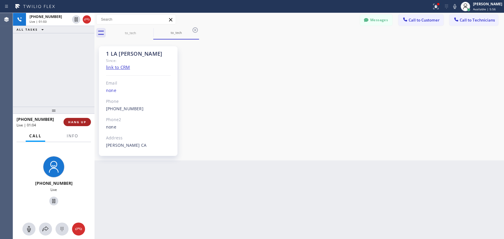
drag, startPoint x: 82, startPoint y: 123, endPoint x: 75, endPoint y: 119, distance: 8.3
click at [82, 122] on span "HANG UP" at bounding box center [77, 122] width 18 height 4
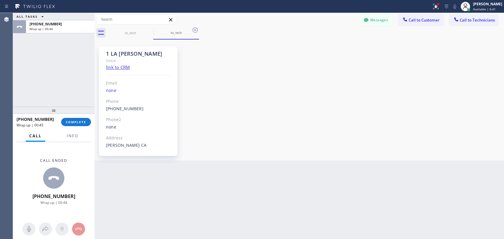
drag, startPoint x: 71, startPoint y: 117, endPoint x: 73, endPoint y: 124, distance: 7.9
click at [71, 117] on div "[PHONE_NUMBER] Wrap up | 00:45 COMPLETE" at bounding box center [54, 122] width 74 height 15
click at [73, 124] on button "COMPLETE" at bounding box center [76, 122] width 30 height 8
click at [391, 185] on div "Back to Dashboard Change Sender ID Customers Technicians RH [PERSON_NAME] [DATE…" at bounding box center [298, 126] width 409 height 226
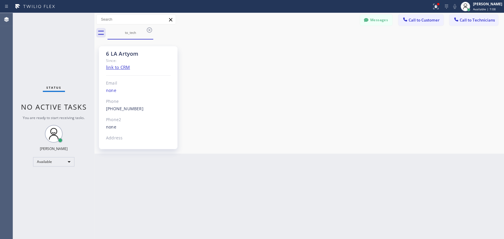
drag, startPoint x: 283, startPoint y: 183, endPoint x: 265, endPoint y: 181, distance: 18.5
click at [283, 183] on div "Back to Dashboard Change Sender ID Customers Technicians RH [PERSON_NAME] [DATE…" at bounding box center [298, 126] width 409 height 226
click at [182, 95] on div "6 LA Artyom Since: link to CRM Email none Phone [PHONE_NUMBER] Outbound call Te…" at bounding box center [140, 96] width 89 height 111
click at [366, 4] on div at bounding box center [215, 6] width 427 height 9
click at [368, 19] on icon at bounding box center [366, 20] width 6 height 6
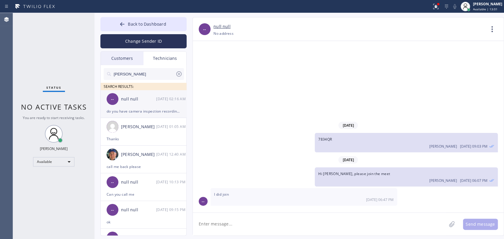
click at [137, 98] on div "null null" at bounding box center [138, 99] width 35 height 7
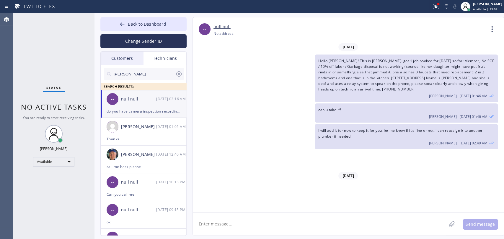
scroll to position [3200, 0]
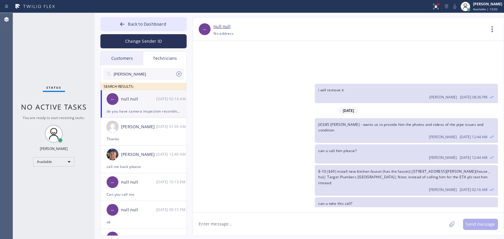
click at [491, 34] on icon at bounding box center [492, 29] width 14 height 14
click at [427, 58] on li "Call to Technician" at bounding box center [457, 60] width 86 height 15
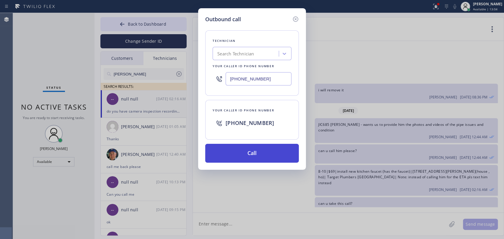
click at [253, 146] on button "Call" at bounding box center [252, 153] width 94 height 19
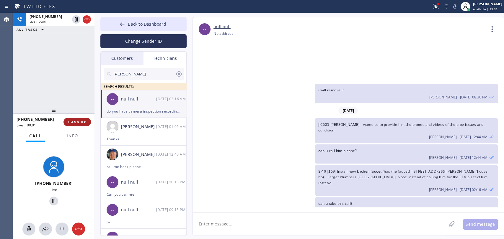
click at [76, 123] on span "HANG UP" at bounding box center [77, 122] width 18 height 4
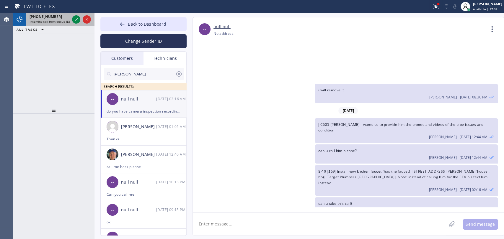
drag, startPoint x: 51, startPoint y: 15, endPoint x: 51, endPoint y: 22, distance: 6.8
click at [50, 15] on span "[PHONE_NUMBER]" at bounding box center [46, 16] width 32 height 5
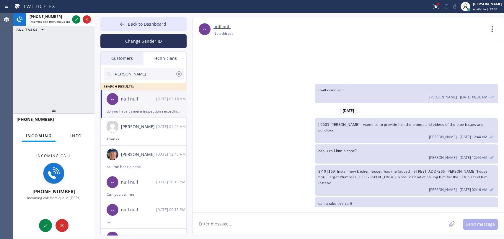
drag, startPoint x: 66, startPoint y: 131, endPoint x: 69, endPoint y: 130, distance: 3.3
click at [66, 131] on div "Incoming Info" at bounding box center [54, 136] width 74 height 12
click at [71, 134] on span "Info" at bounding box center [76, 135] width 12 height 5
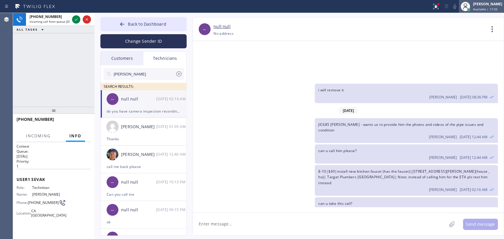
click at [469, 7] on div at bounding box center [464, 6] width 9 height 9
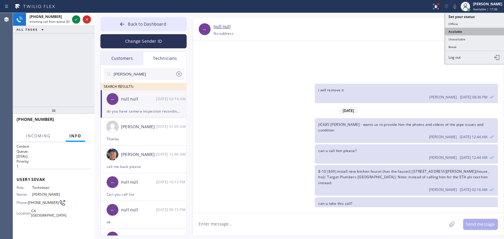
click at [460, 34] on button "Available" at bounding box center [474, 32] width 59 height 8
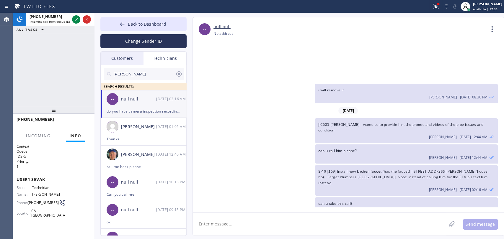
click at [458, 38] on div "-- null null [PHONE_NUMBER] Choose phone number [PHONE_NUMBER] No address Conta…" at bounding box center [348, 29] width 311 height 24
click at [465, 5] on icon at bounding box center [465, 6] width 7 height 7
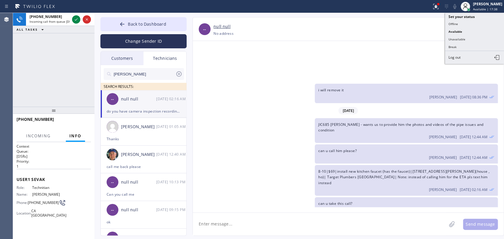
click at [463, 35] on button "Unavailable" at bounding box center [474, 39] width 59 height 8
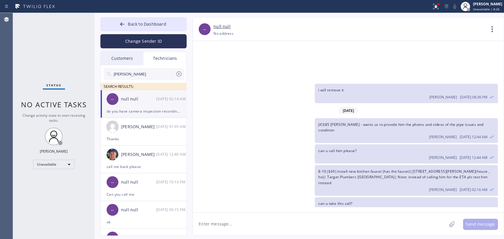
click at [78, 154] on div "Status No active tasks Change activity state to start receiving tasks. [PERSON_…" at bounding box center [53, 126] width 81 height 226
click at [69, 161] on div "Unavailable" at bounding box center [53, 164] width 41 height 9
drag, startPoint x: 61, startPoint y: 171, endPoint x: 59, endPoint y: 180, distance: 9.6
click at [59, 180] on ul "Offline Available Unavailable Break" at bounding box center [53, 183] width 41 height 29
click at [59, 180] on li "Available" at bounding box center [53, 179] width 40 height 7
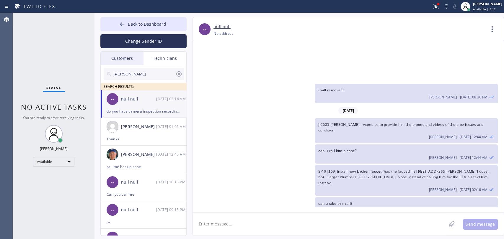
click at [246, 144] on div "[DATE] Hello [PERSON_NAME]! This is [PERSON_NAME]. got 1 job booked for [DATE] …" at bounding box center [348, 124] width 311 height 166
click at [38, 210] on div "Status No active tasks You are ready to start receiving tasks. [PERSON_NAME] Av…" at bounding box center [53, 126] width 81 height 226
click at [64, 159] on div "Available" at bounding box center [53, 161] width 41 height 9
click at [59, 168] on li "Offline" at bounding box center [53, 169] width 40 height 7
